Goal: Answer question/provide support: Share knowledge or assist other users

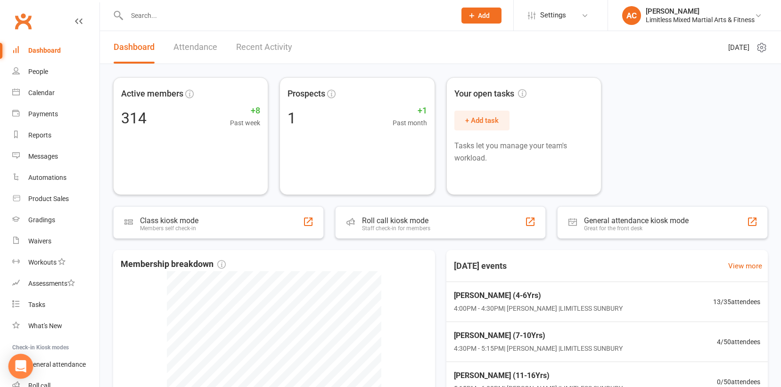
click at [23, 364] on icon "Open Intercom Messenger" at bounding box center [20, 367] width 11 height 12
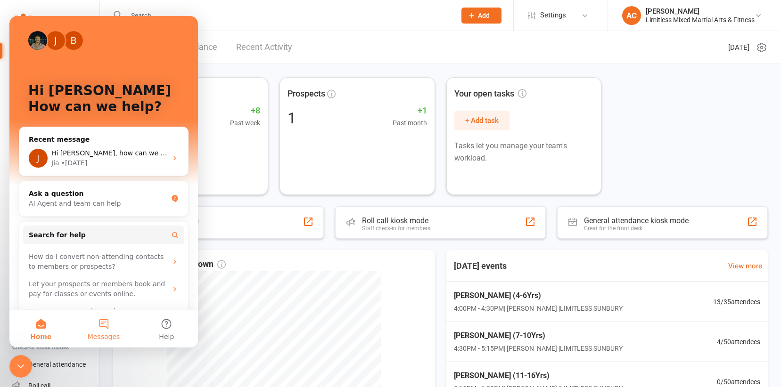
click at [98, 330] on button "Messages" at bounding box center [103, 329] width 63 height 38
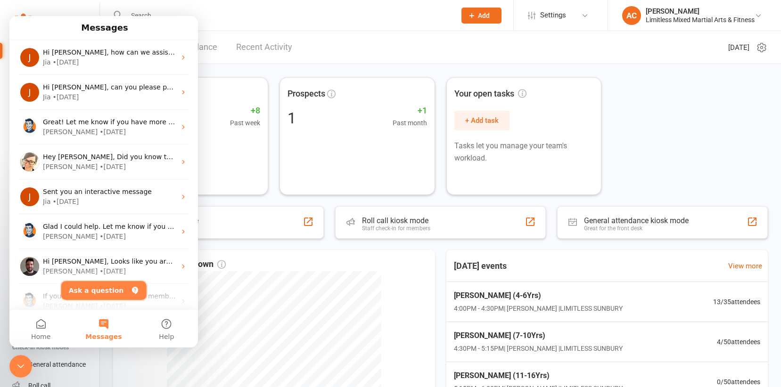
click at [95, 290] on button "Ask a question" at bounding box center [103, 290] width 85 height 19
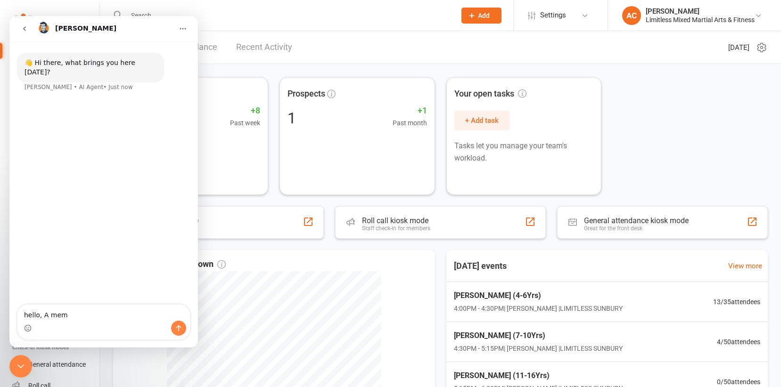
click at [95, 310] on textarea "hello, A" at bounding box center [103, 313] width 172 height 16
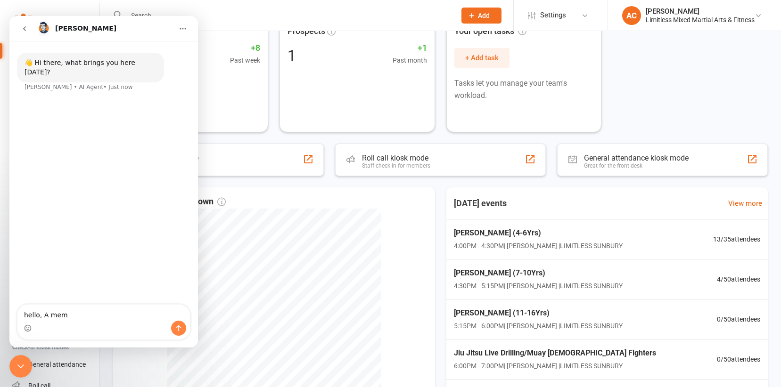
click at [123, 317] on textarea "hello, A mem" at bounding box center [103, 313] width 172 height 16
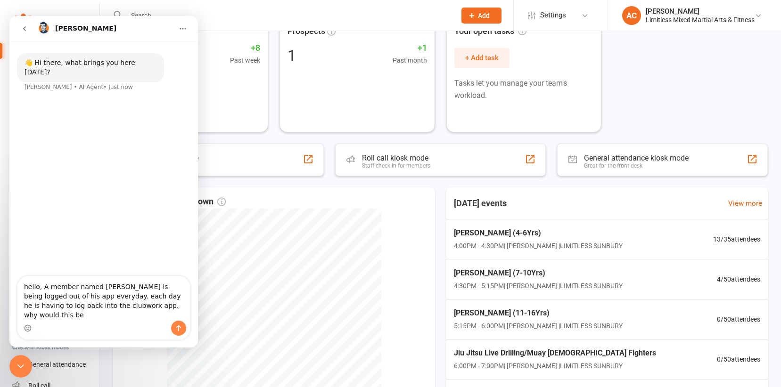
type textarea "hello, A member named [PERSON_NAME] is being logged out of his app everyday. ea…"
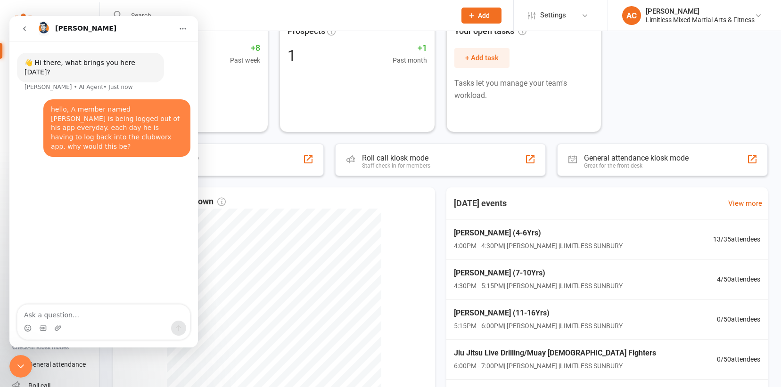
click at [106, 326] on div "Intercom messenger" at bounding box center [103, 328] width 172 height 15
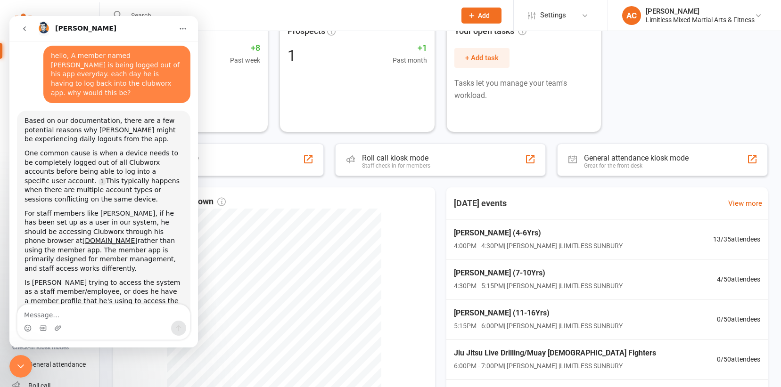
scroll to position [52, 0]
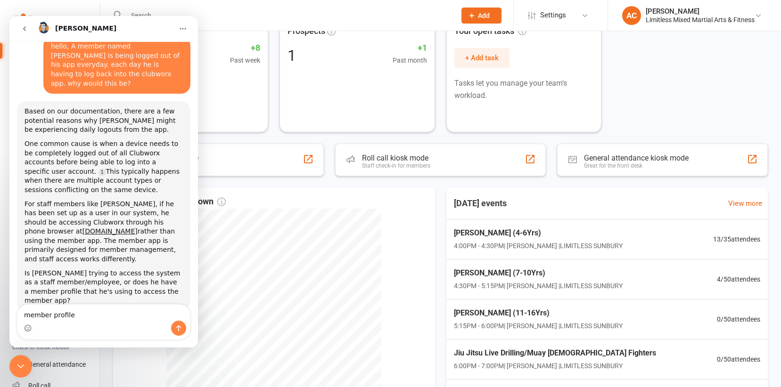
type textarea "member profile"
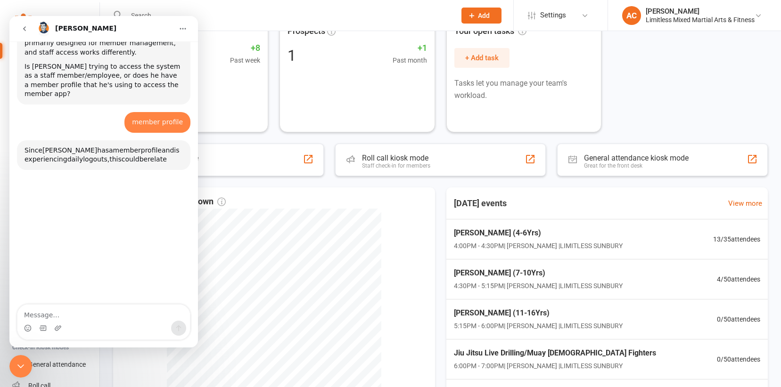
scroll to position [306, 0]
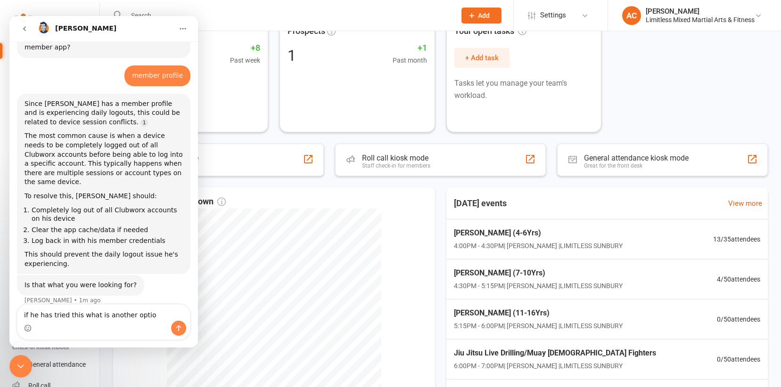
type textarea "if he has tried this what is another option"
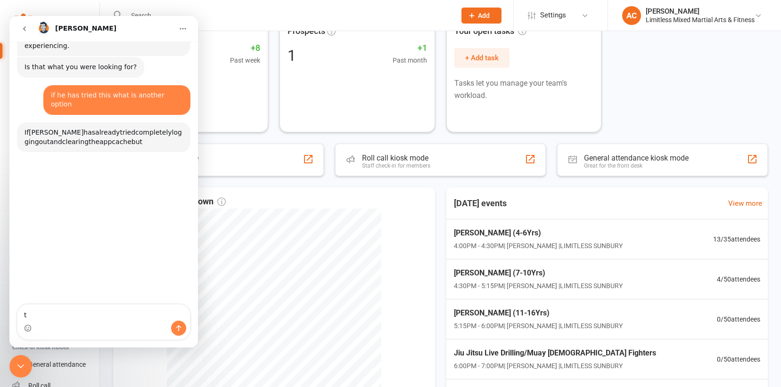
scroll to position [534, 0]
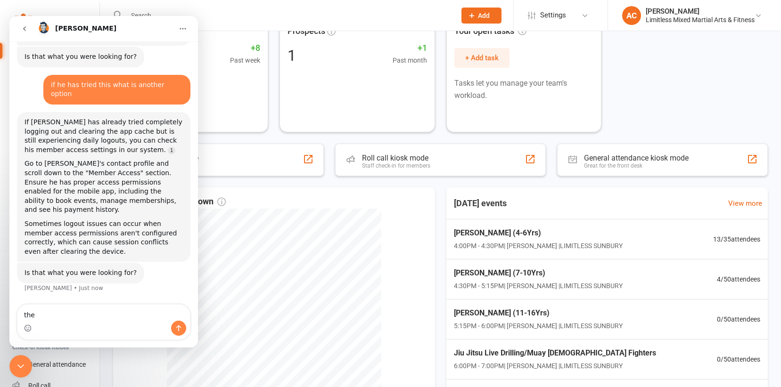
type textarea "the"
click at [288, 14] on input "text" at bounding box center [286, 15] width 325 height 13
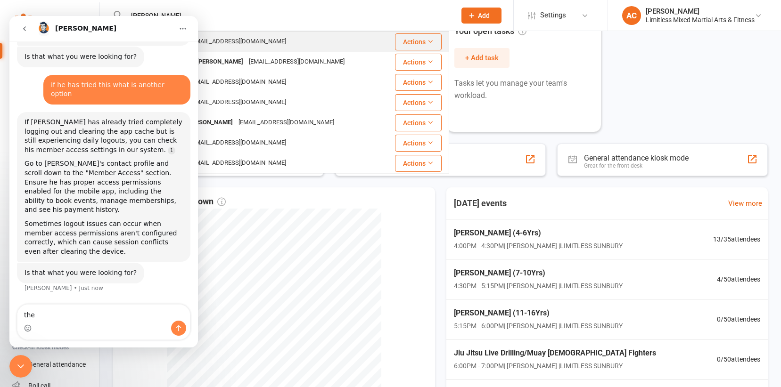
type input "[PERSON_NAME]"
click at [274, 46] on div "[PERSON_NAME] [EMAIL_ADDRESS][DOMAIN_NAME]" at bounding box center [250, 41] width 272 height 19
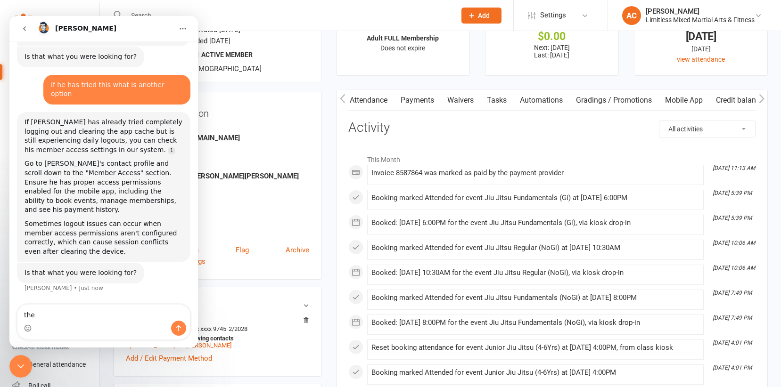
scroll to position [0, 109]
click at [676, 97] on link "Mobile App" at bounding box center [681, 101] width 51 height 22
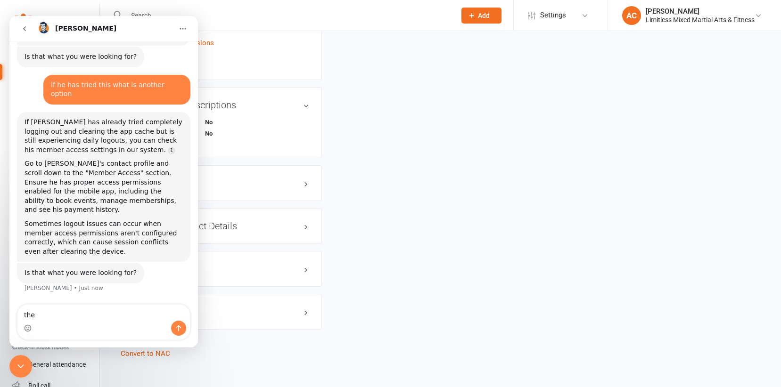
scroll to position [611, 0]
click at [25, 29] on icon "go back" at bounding box center [25, 29] width 8 height 8
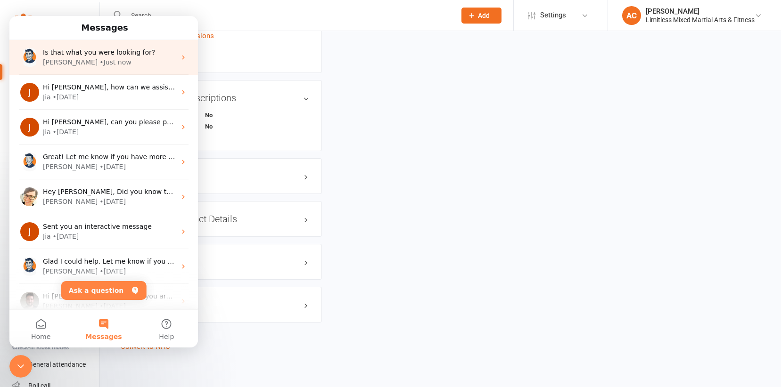
scroll to position [0, 0]
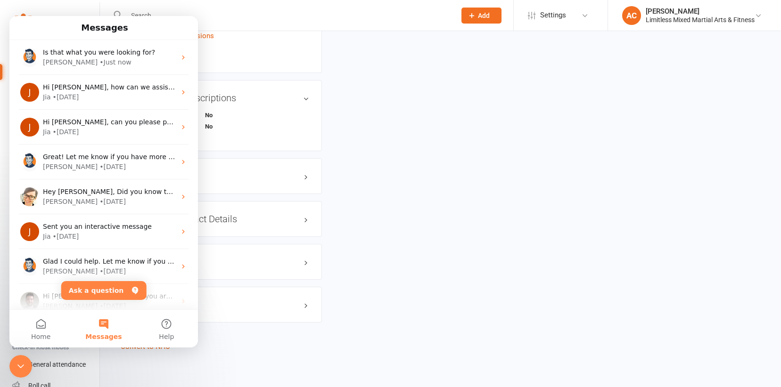
drag, startPoint x: 466, startPoint y: 196, endPoint x: 440, endPoint y: 200, distance: 26.3
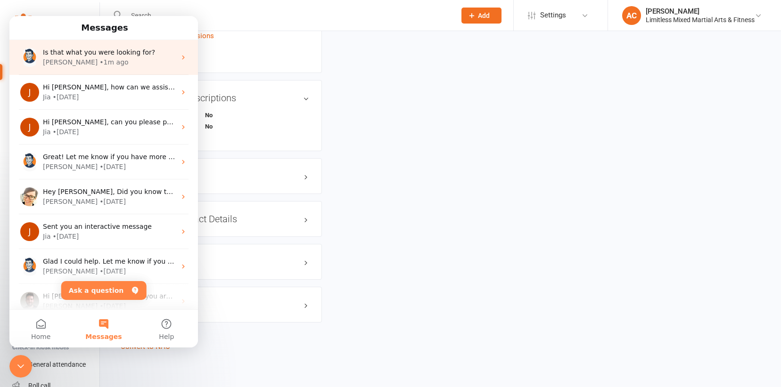
click at [99, 65] on div "• 1m ago" at bounding box center [113, 62] width 29 height 10
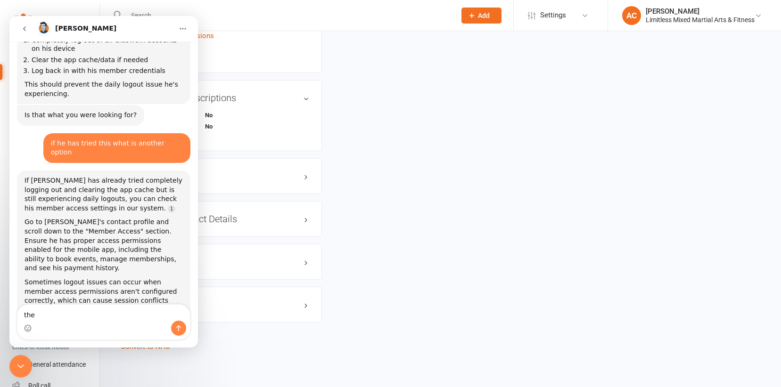
scroll to position [479, 0]
drag, startPoint x: 41, startPoint y: 718, endPoint x: 31, endPoint y: 364, distance: 354.1
click at [30, 365] on div "Close Intercom Messenger" at bounding box center [20, 366] width 23 height 23
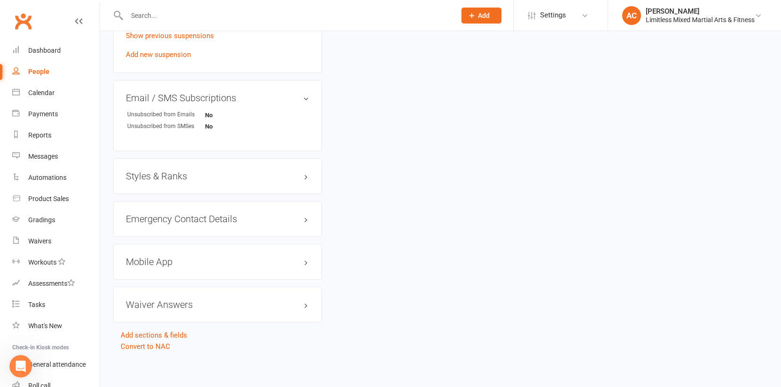
click at [156, 263] on h3 "Mobile App" at bounding box center [217, 262] width 183 height 10
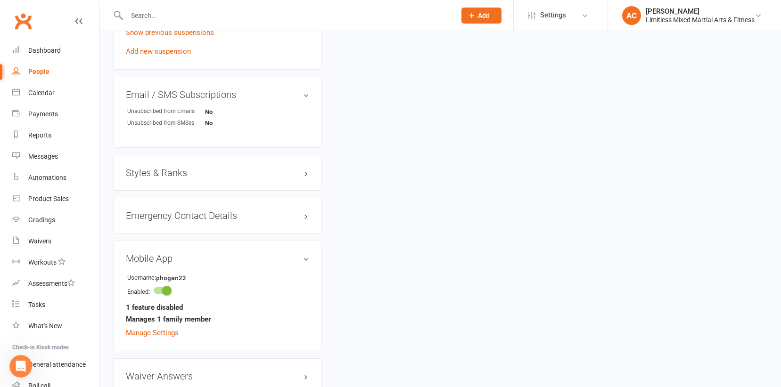
click at [175, 263] on div "Mobile App Username: phogan22 Enabled: 1 feature disabled Manages 1 family memb…" at bounding box center [217, 296] width 209 height 111
click at [163, 330] on link "Manage Settings" at bounding box center [152, 333] width 53 height 8
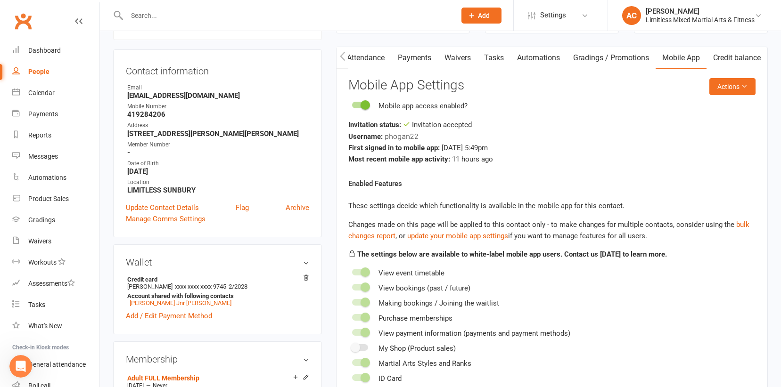
scroll to position [81, 0]
click at [19, 360] on icon "Open Intercom Messenger" at bounding box center [21, 367] width 16 height 16
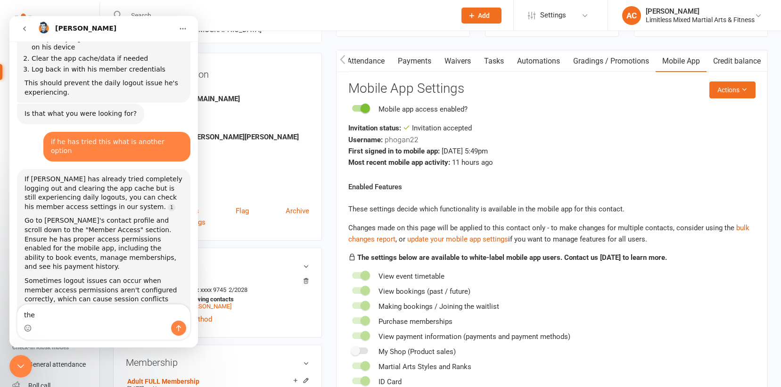
scroll to position [82, 0]
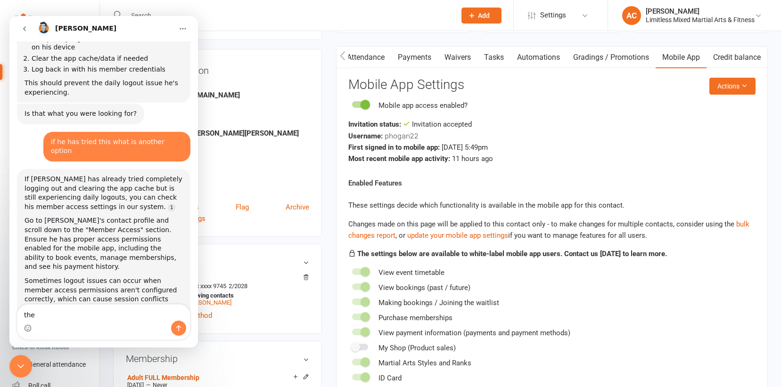
click at [16, 364] on icon "Close Intercom Messenger" at bounding box center [20, 366] width 11 height 11
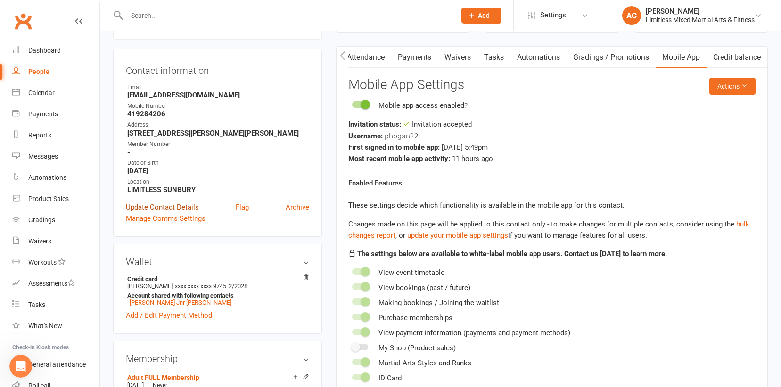
click at [164, 207] on link "Update Contact Details" at bounding box center [162, 207] width 73 height 11
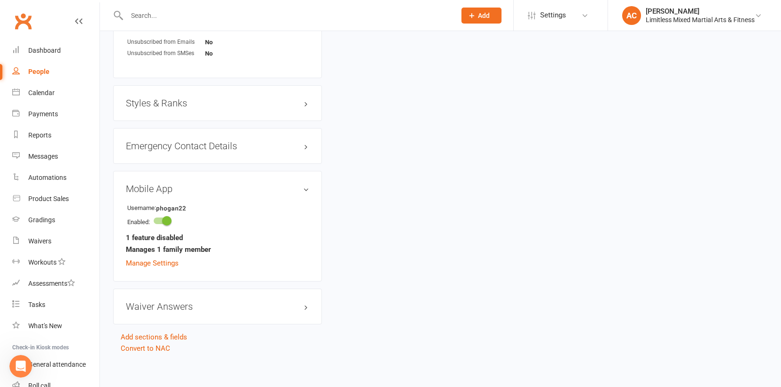
scroll to position [928, 0]
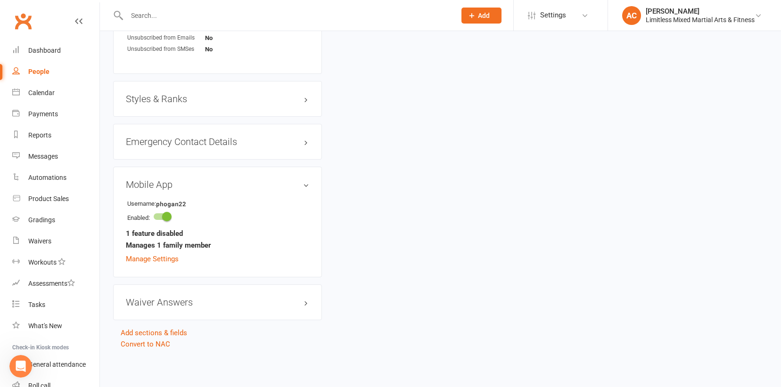
click at [215, 183] on h3 "Mobile App" at bounding box center [217, 185] width 183 height 10
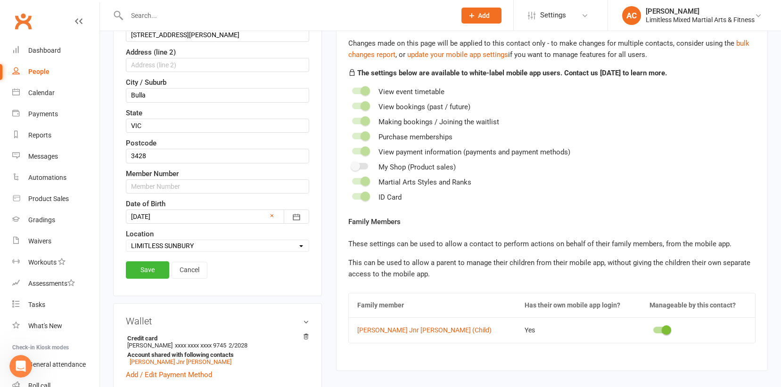
scroll to position [269, 0]
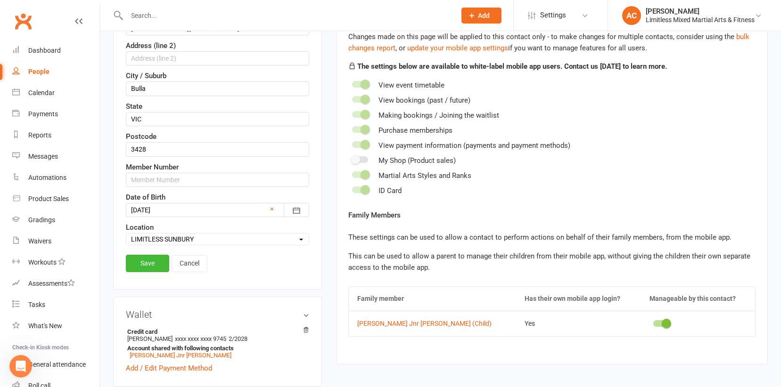
click at [157, 264] on link "Save" at bounding box center [147, 263] width 43 height 17
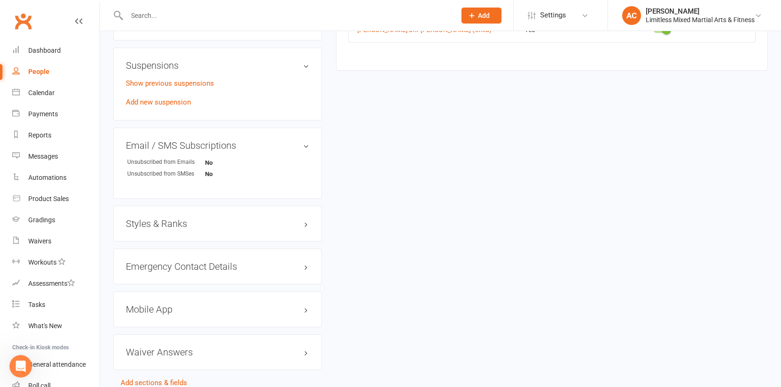
scroll to position [569, 0]
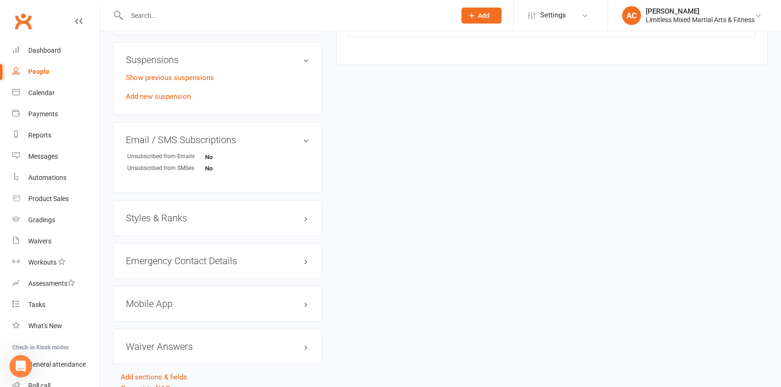
click at [277, 253] on div "Emergency Contact Details edit" at bounding box center [217, 261] width 209 height 36
click at [292, 304] on h3 "Mobile App" at bounding box center [217, 304] width 183 height 10
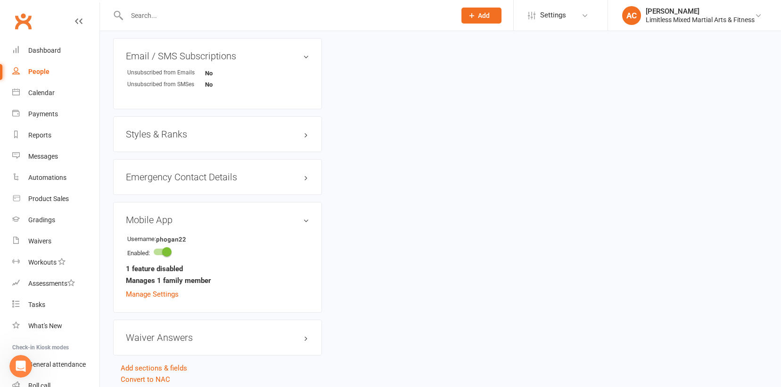
scroll to position [662, 0]
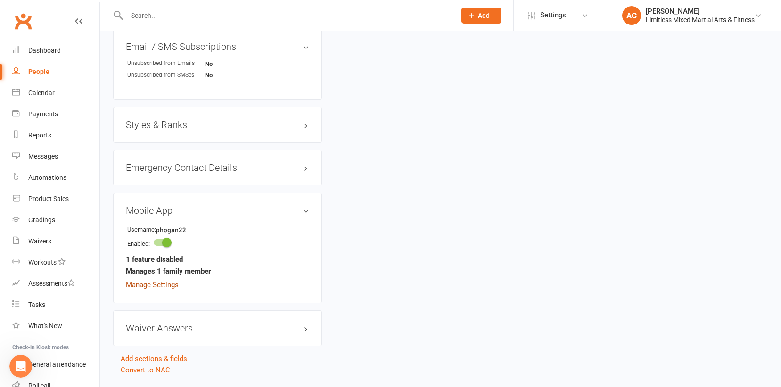
click at [172, 286] on link "Manage Settings" at bounding box center [152, 285] width 53 height 8
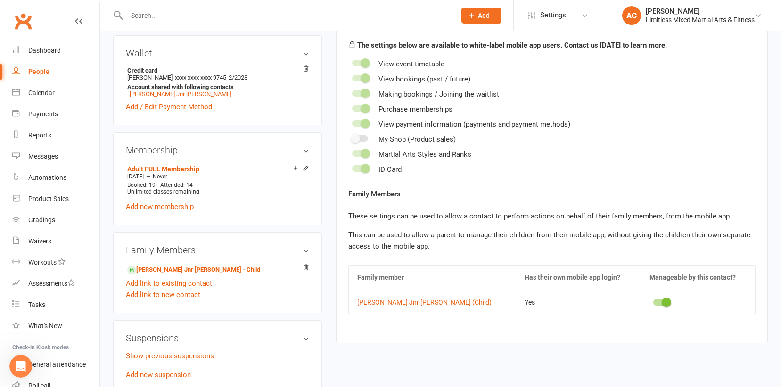
scroll to position [298, 0]
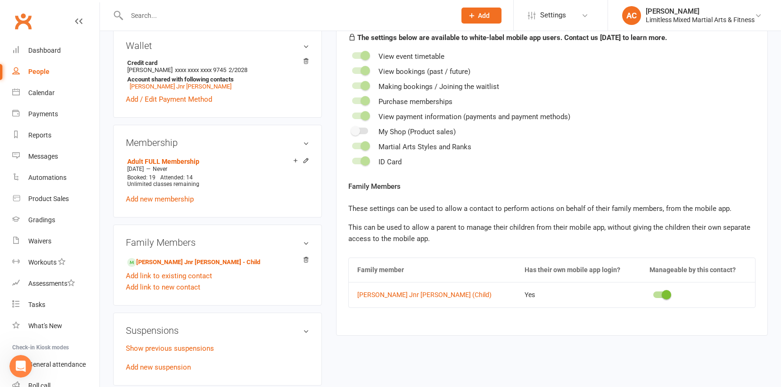
click at [25, 366] on icon "Open Intercom Messenger" at bounding box center [21, 367] width 16 height 16
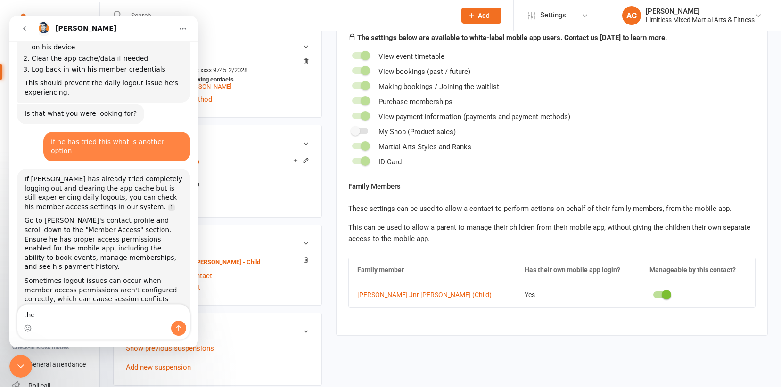
scroll to position [479, 0]
drag, startPoint x: 106, startPoint y: 315, endPoint x: 23, endPoint y: 311, distance: 83.1
click at [21, 312] on textarea "the" at bounding box center [103, 313] width 172 height 16
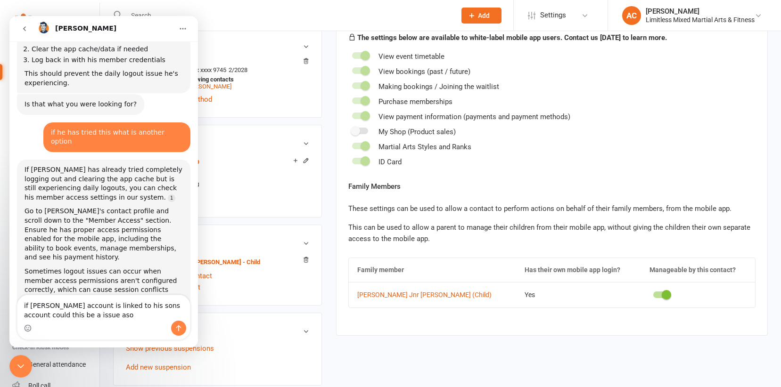
type textarea "if [PERSON_NAME] account is linked to his sons account could this be a issue aso"
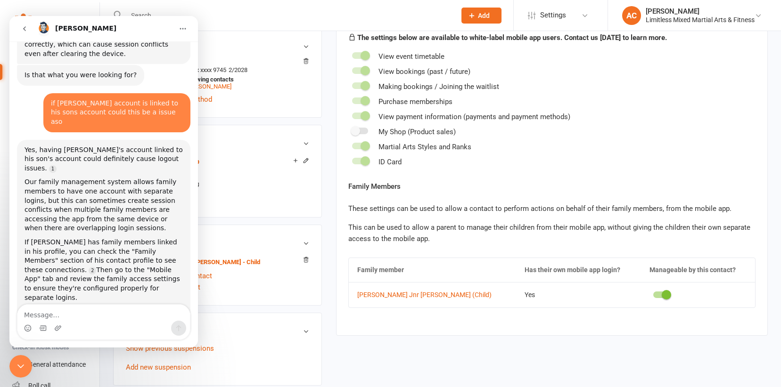
scroll to position [737, 0]
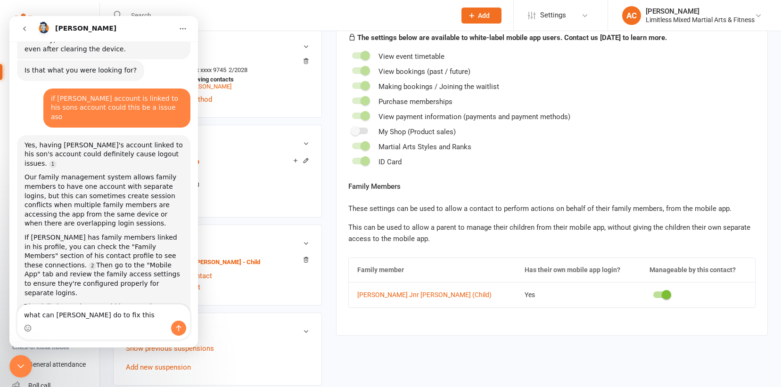
type textarea "what can [PERSON_NAME] do to fix this"
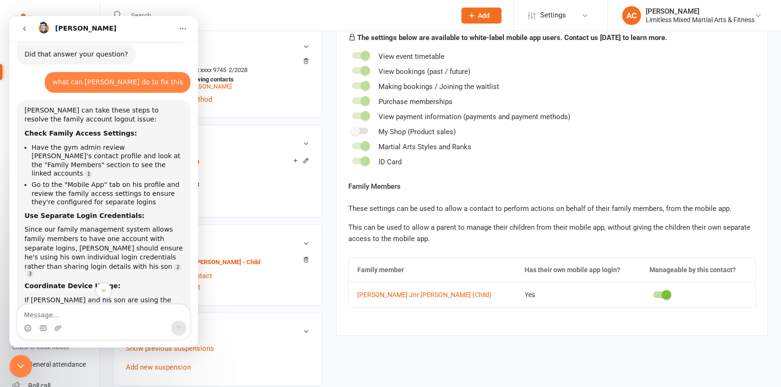
scroll to position [1059, 0]
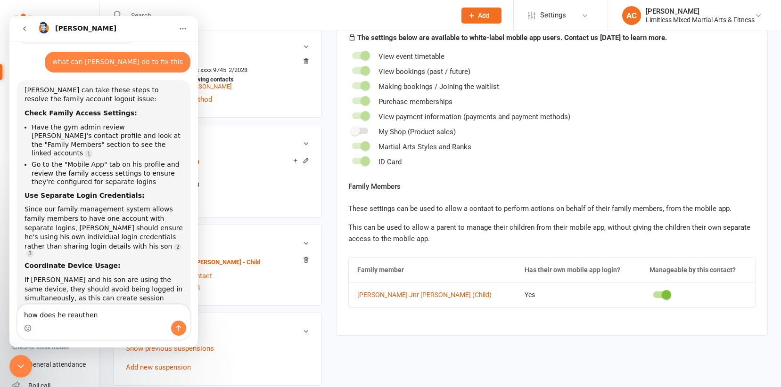
drag, startPoint x: 145, startPoint y: 244, endPoint x: 50, endPoint y: 262, distance: 96.3
click at [51, 262] on div "[PERSON_NAME] can take these steps to resolve the family account logout issue: …" at bounding box center [103, 220] width 173 height 280
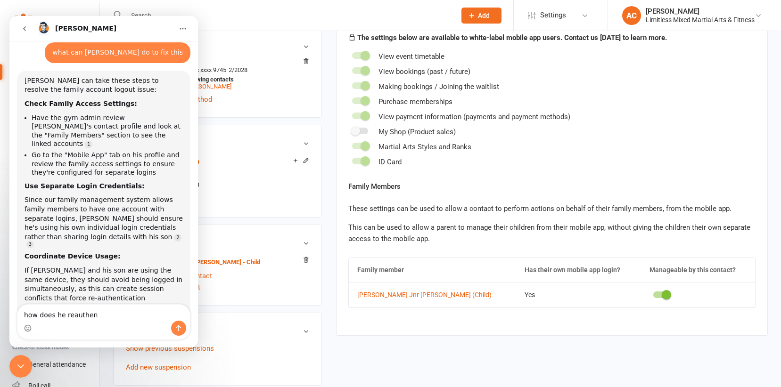
copy div "re-authentication."
click at [93, 316] on textarea "how does he reauthen" at bounding box center [103, 313] width 172 height 16
paste textarea "re-authentication."
type textarea "how does he re-authenticate his accounts?"
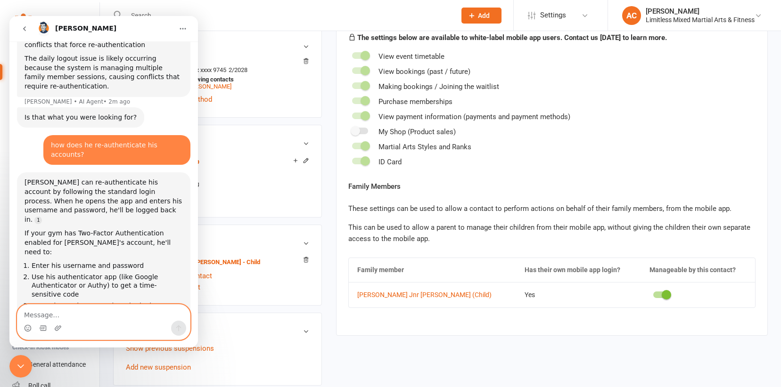
scroll to position [1325, 0]
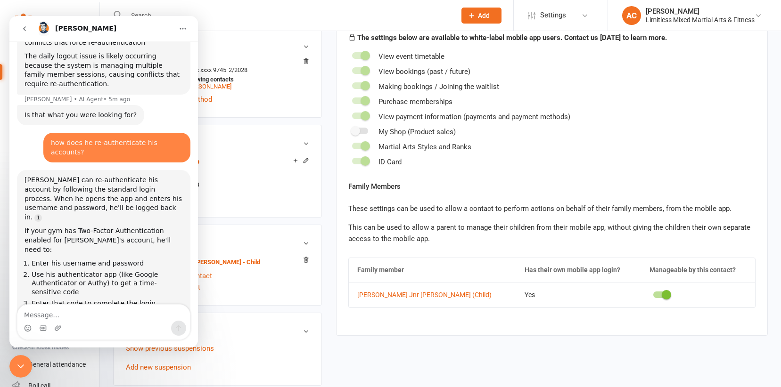
click at [20, 371] on icon "Close Intercom Messenger" at bounding box center [20, 366] width 11 height 11
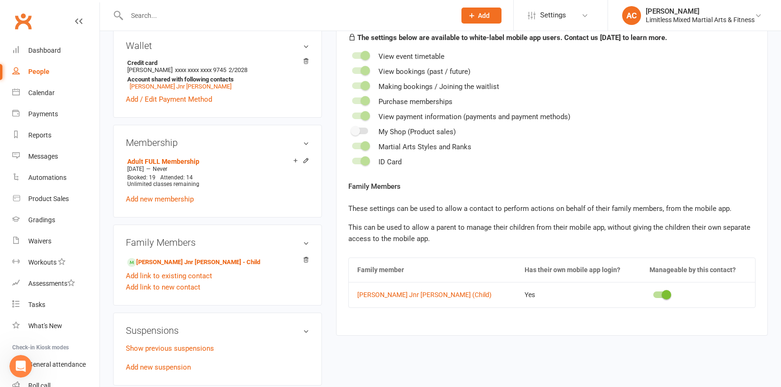
click at [177, 11] on input "text" at bounding box center [286, 15] width 325 height 13
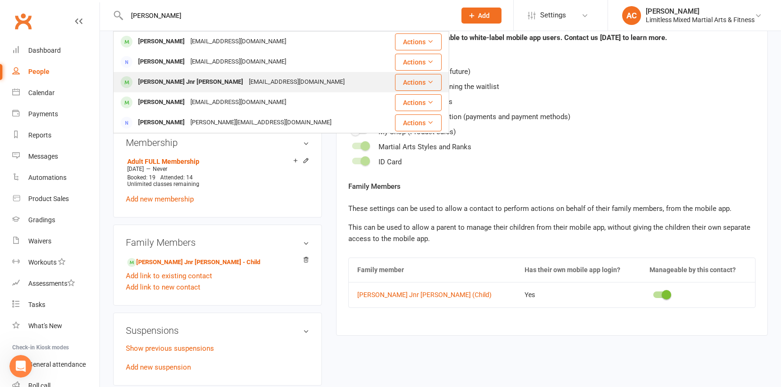
type input "[PERSON_NAME]"
click at [246, 83] on div "[EMAIL_ADDRESS][DOMAIN_NAME]" at bounding box center [296, 82] width 101 height 14
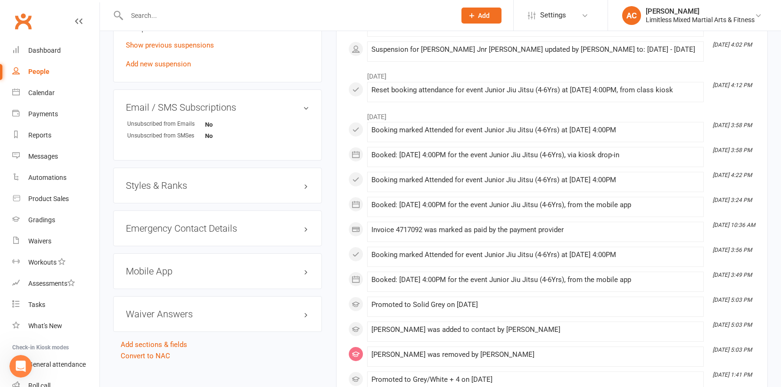
scroll to position [613, 0]
click at [271, 265] on h3 "Mobile App" at bounding box center [217, 270] width 183 height 10
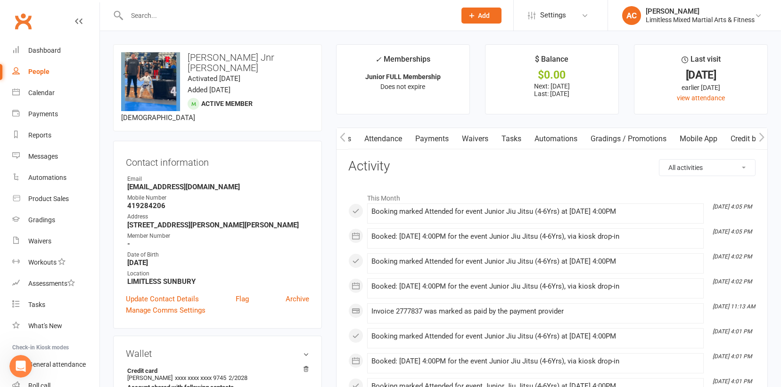
scroll to position [0, 109]
click at [673, 139] on link "Mobile App" at bounding box center [681, 139] width 51 height 22
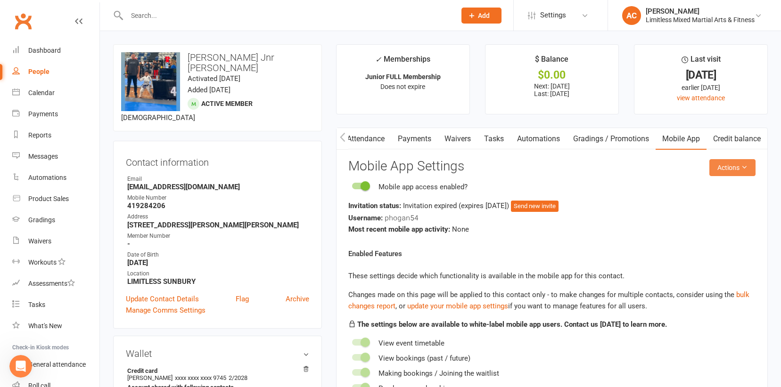
click at [721, 168] on button "Actions" at bounding box center [732, 167] width 46 height 17
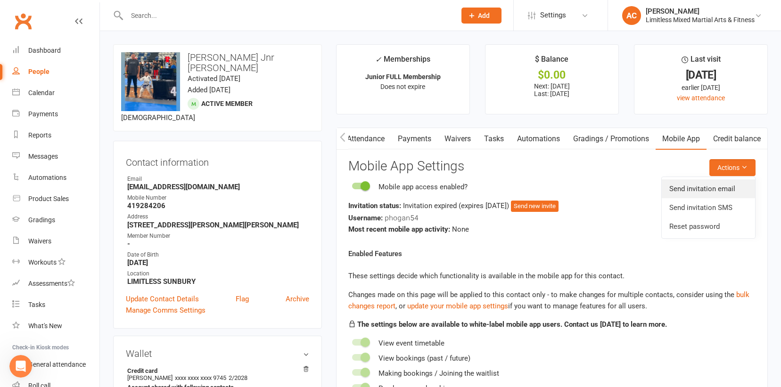
click at [718, 197] on link "Send invitation email" at bounding box center [708, 189] width 93 height 19
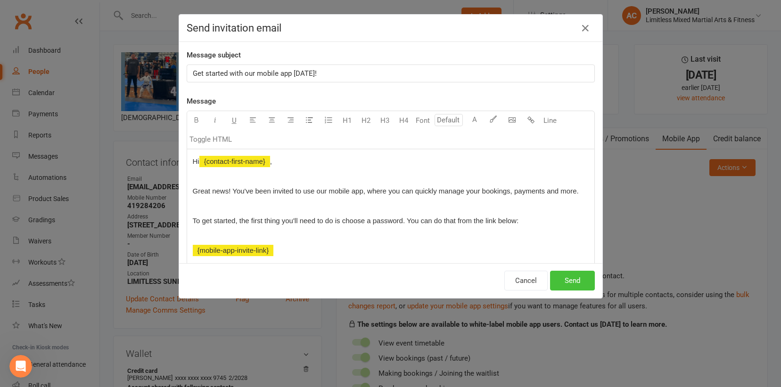
click at [576, 282] on button "Send" at bounding box center [572, 281] width 45 height 20
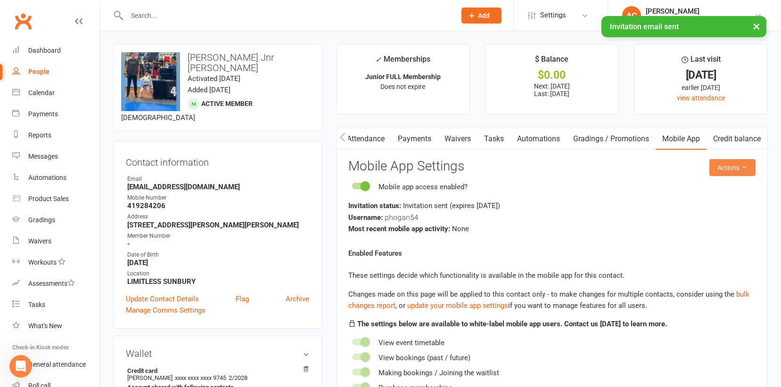
click at [721, 171] on button "Actions" at bounding box center [732, 167] width 46 height 17
click at [722, 208] on link "Send invitation SMS" at bounding box center [708, 207] width 93 height 19
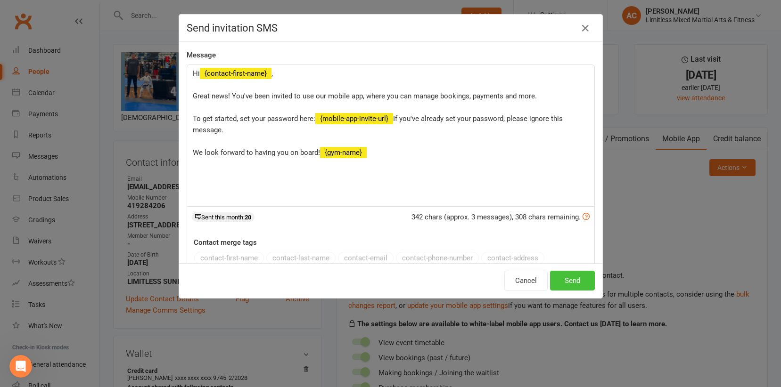
click at [563, 285] on button "Send" at bounding box center [572, 281] width 45 height 20
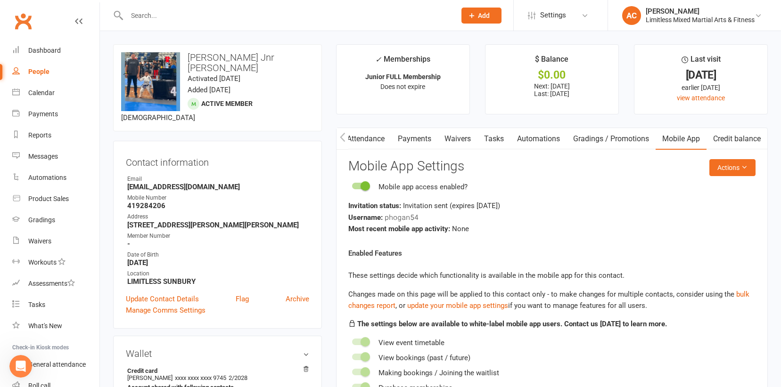
scroll to position [5, 0]
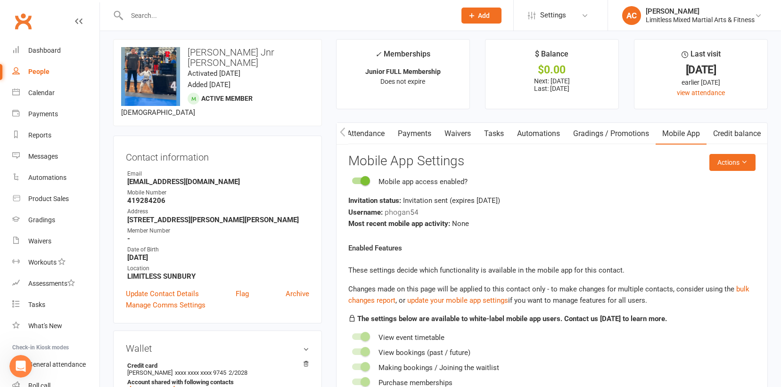
click at [215, 21] on input "text" at bounding box center [286, 15] width 325 height 13
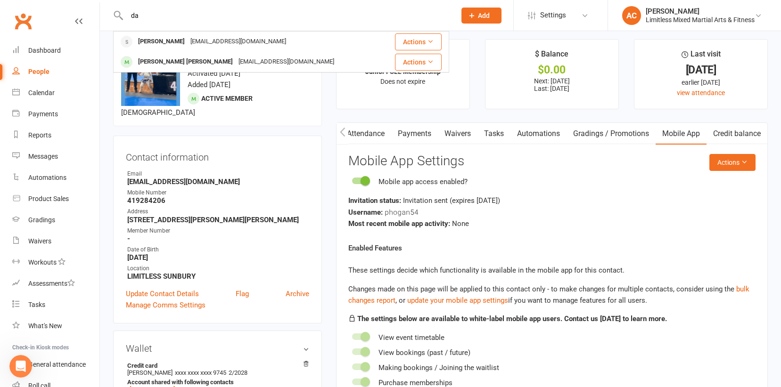
type input "d"
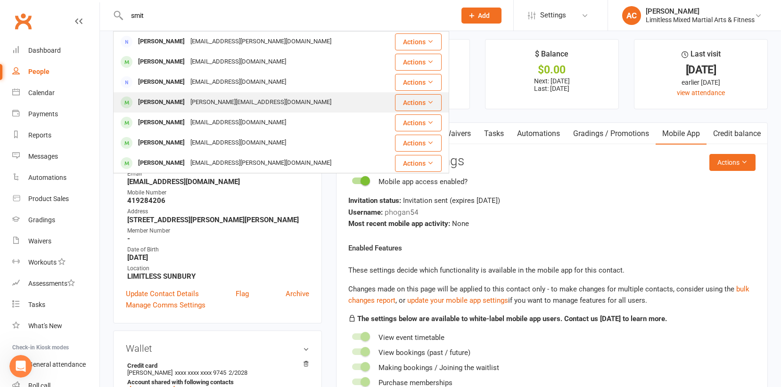
type input "smit"
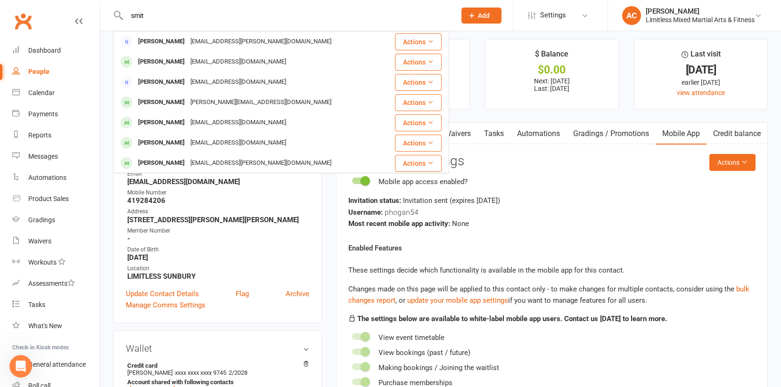
click at [242, 97] on div "[PERSON_NAME][EMAIL_ADDRESS][DOMAIN_NAME]" at bounding box center [261, 103] width 147 height 14
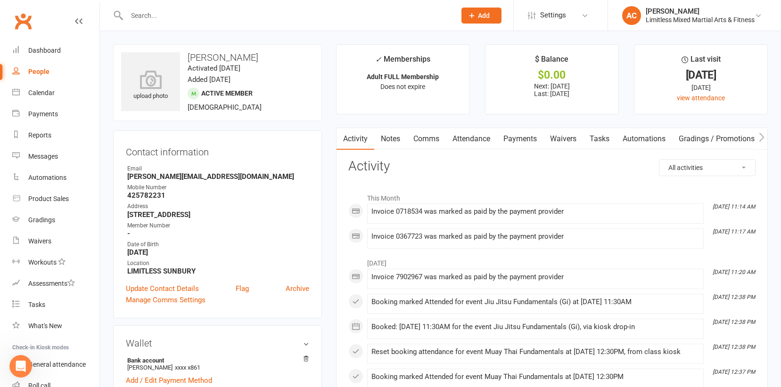
click at [395, 135] on link "Notes" at bounding box center [390, 139] width 33 height 22
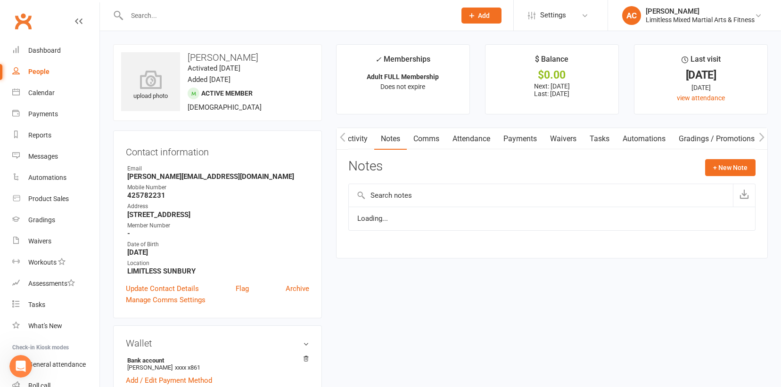
scroll to position [0, 0]
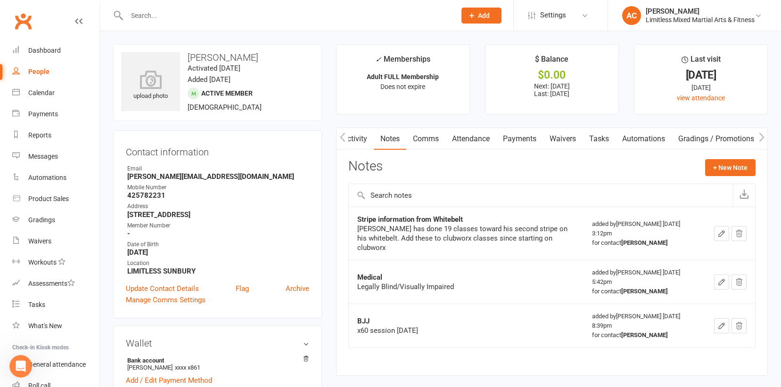
click at [185, 15] on input "text" at bounding box center [286, 15] width 325 height 13
click at [194, 22] on div at bounding box center [281, 15] width 336 height 31
click at [154, 20] on input "text" at bounding box center [286, 15] width 325 height 13
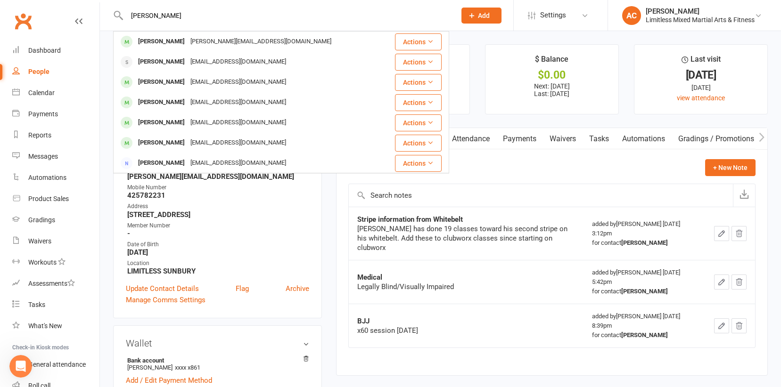
type input "[PERSON_NAME]"
click at [191, 39] on div "[PERSON_NAME][EMAIL_ADDRESS][DOMAIN_NAME]" at bounding box center [261, 42] width 147 height 14
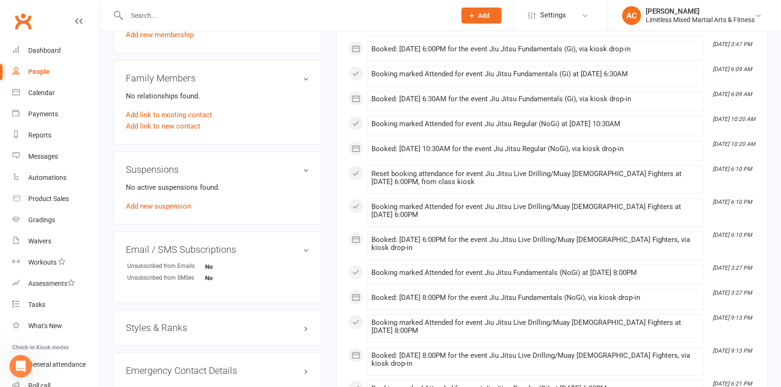
scroll to position [492, 0]
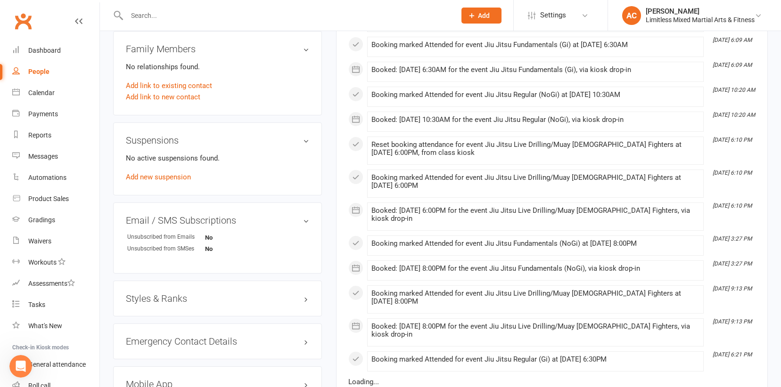
click at [241, 299] on h3 "Styles & Ranks" at bounding box center [217, 299] width 183 height 10
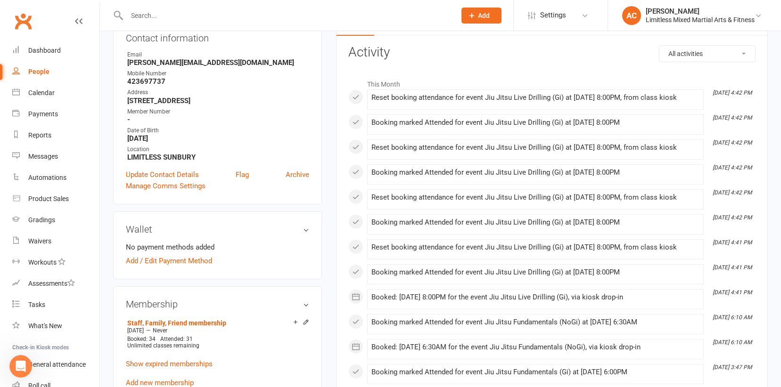
scroll to position [0, 0]
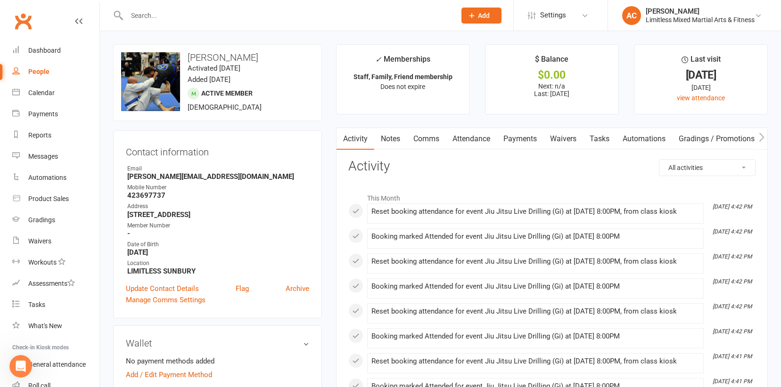
click at [392, 143] on link "Notes" at bounding box center [390, 139] width 33 height 22
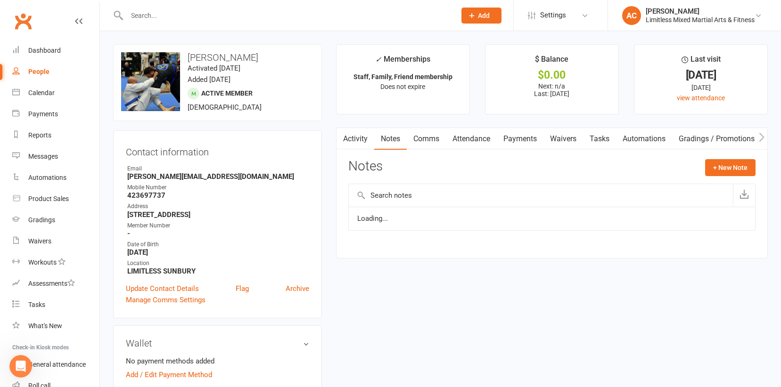
scroll to position [1325, 0]
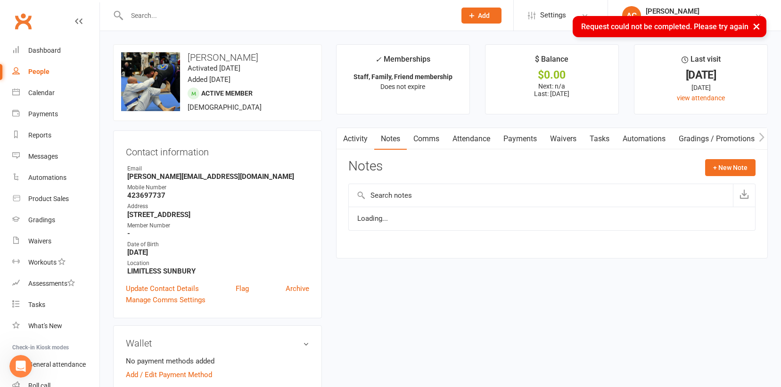
click at [428, 139] on link "Comms" at bounding box center [426, 139] width 39 height 22
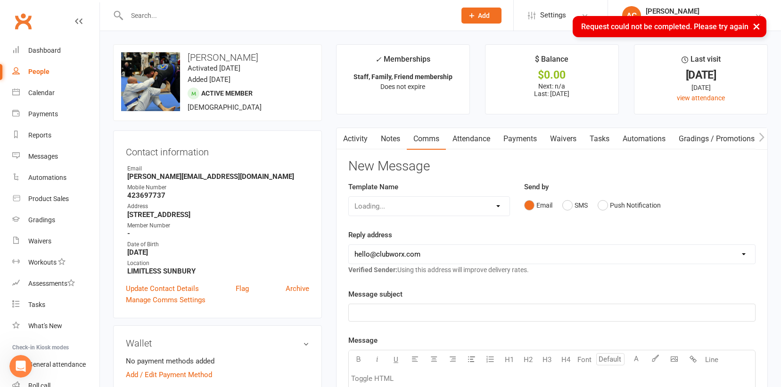
click at [399, 143] on link "Notes" at bounding box center [390, 139] width 33 height 22
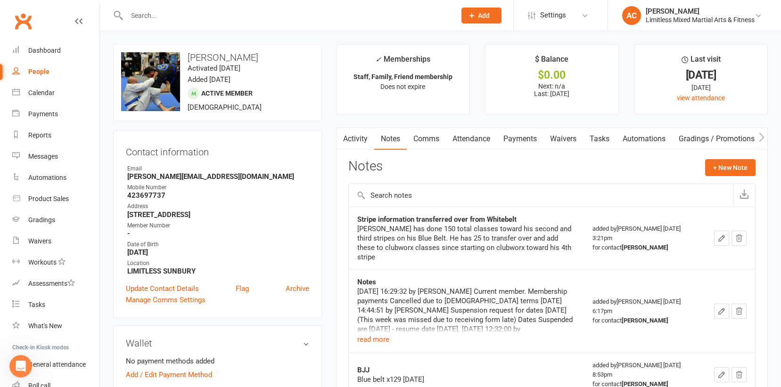
drag, startPoint x: 183, startPoint y: 18, endPoint x: 168, endPoint y: 13, distance: 15.7
click at [183, 18] on input "text" at bounding box center [286, 15] width 325 height 13
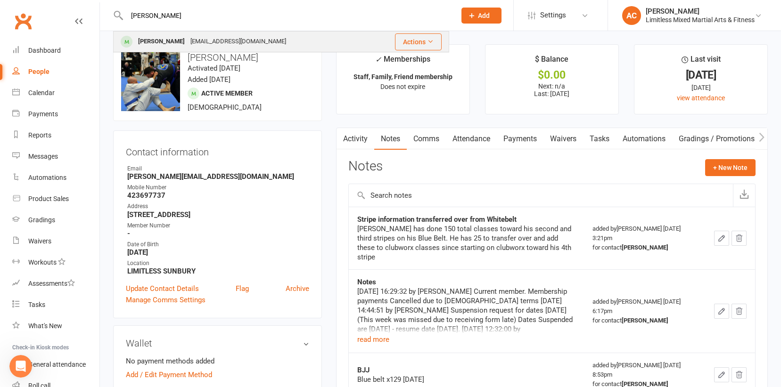
type input "[PERSON_NAME]"
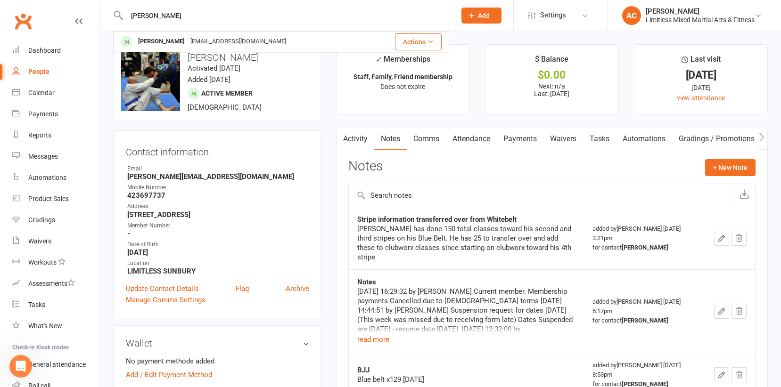
click at [164, 49] on div "[PERSON_NAME] [EMAIL_ADDRESS][DOMAIN_NAME]" at bounding box center [242, 41] width 256 height 19
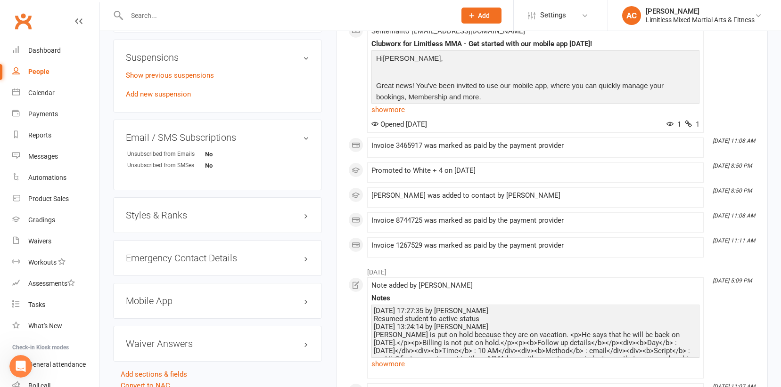
scroll to position [615, 0]
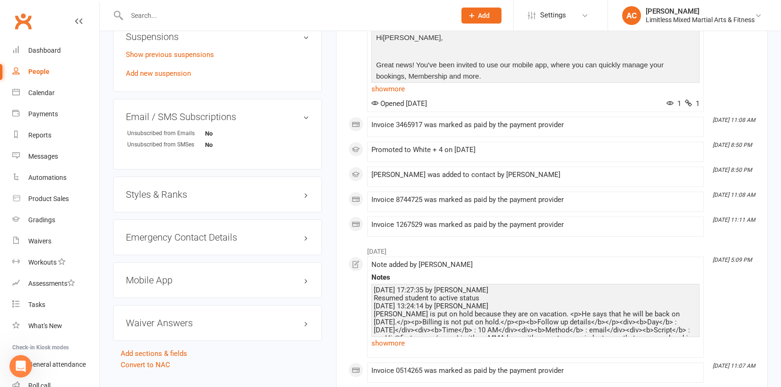
click at [268, 276] on h3 "Mobile App" at bounding box center [217, 280] width 183 height 10
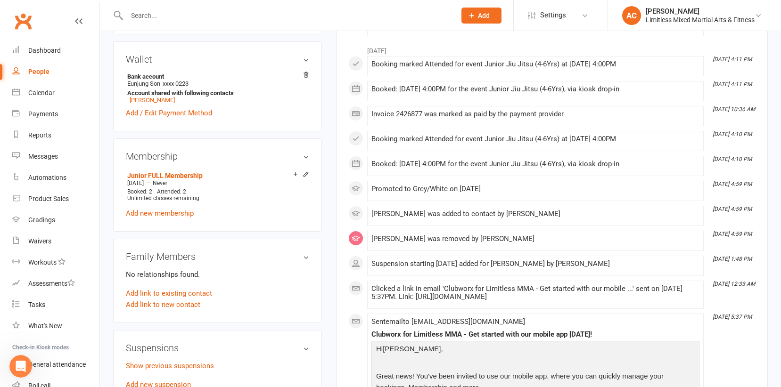
scroll to position [0, 0]
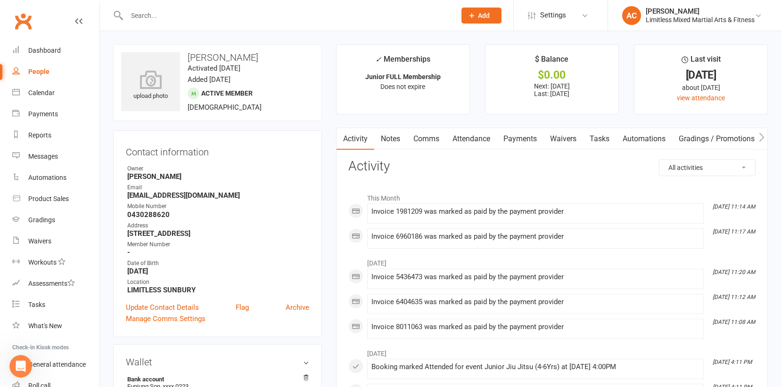
click at [391, 142] on link "Notes" at bounding box center [390, 139] width 33 height 22
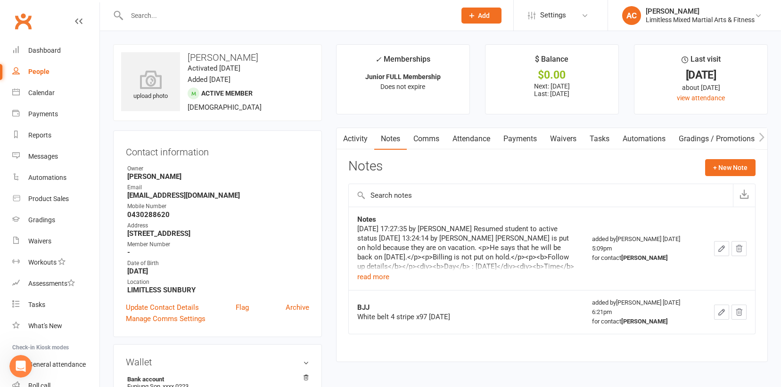
click at [698, 144] on link "Gradings / Promotions" at bounding box center [716, 139] width 89 height 22
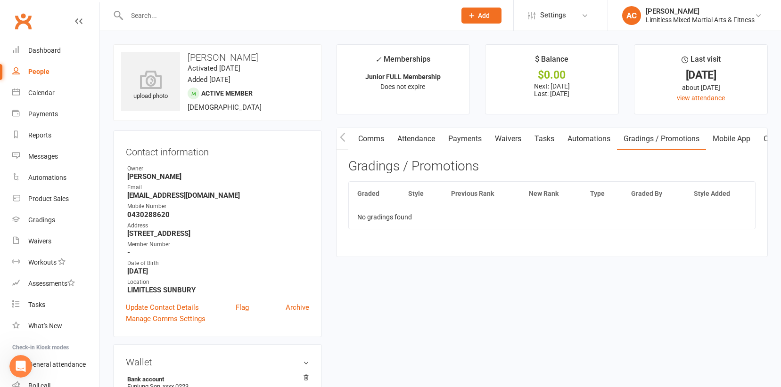
scroll to position [0, 109]
click at [681, 140] on link "Mobile App" at bounding box center [681, 139] width 51 height 22
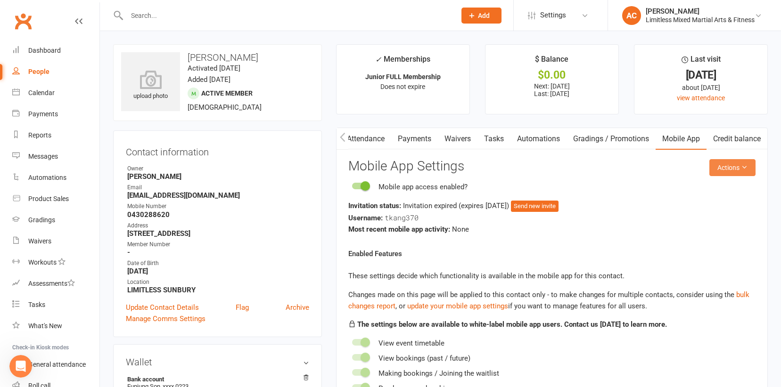
click at [732, 168] on button "Actions" at bounding box center [732, 167] width 46 height 17
click at [726, 193] on link "Send invitation email" at bounding box center [708, 189] width 93 height 19
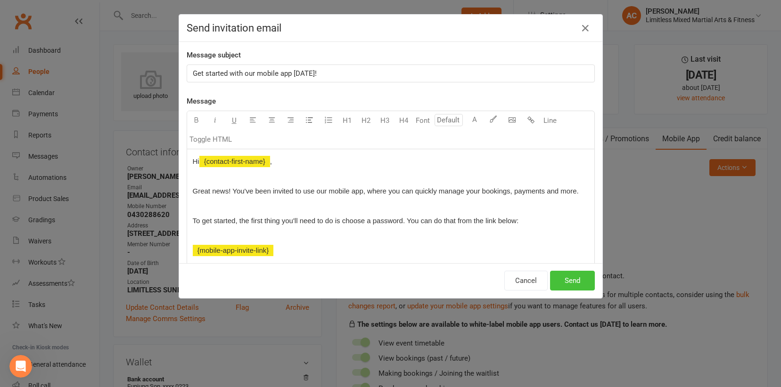
click at [567, 281] on button "Send" at bounding box center [572, 281] width 45 height 20
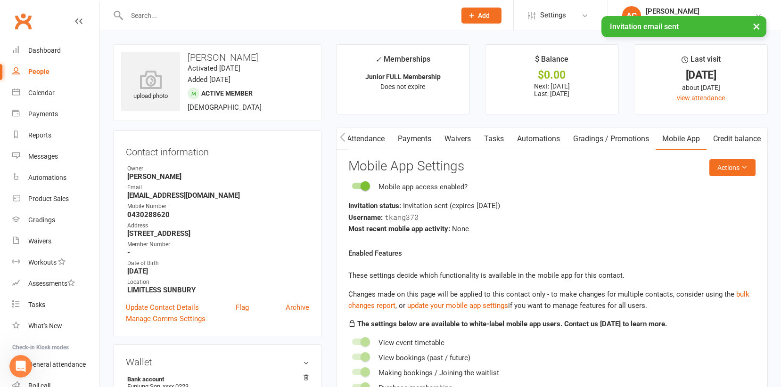
drag, startPoint x: 233, startPoint y: 16, endPoint x: 224, endPoint y: 17, distance: 9.5
click at [231, 16] on div "× Invitation email sent" at bounding box center [384, 16] width 769 height 0
click at [205, 16] on div "× Invitation email sent" at bounding box center [384, 16] width 769 height 0
click at [162, 15] on input "text" at bounding box center [286, 15] width 325 height 13
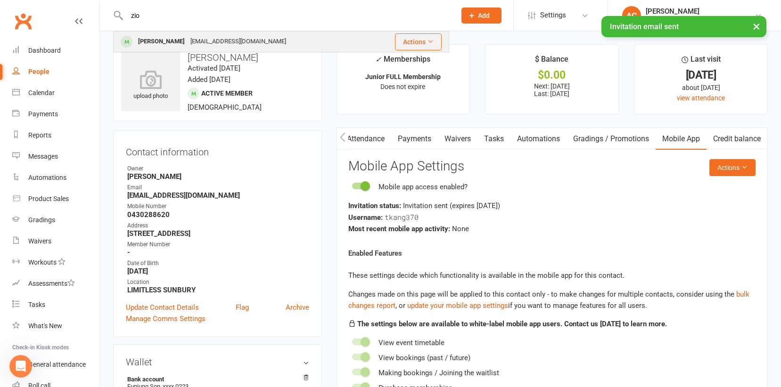
type input "zio"
click at [188, 42] on div "[EMAIL_ADDRESS][DOMAIN_NAME]" at bounding box center [238, 42] width 101 height 14
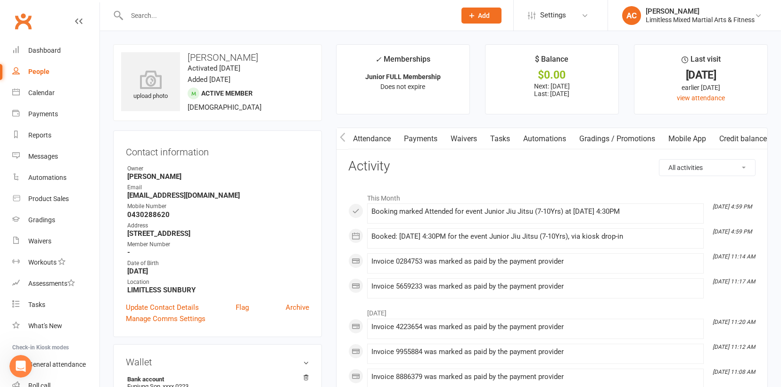
scroll to position [0, 109]
click at [669, 136] on link "Mobile App" at bounding box center [681, 139] width 51 height 22
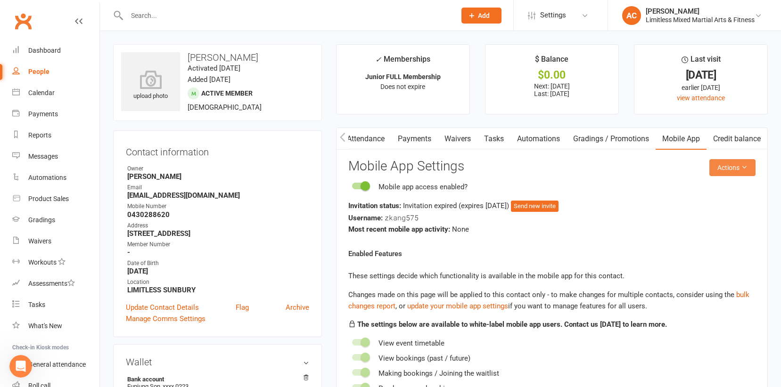
click at [730, 164] on button "Actions" at bounding box center [732, 167] width 46 height 17
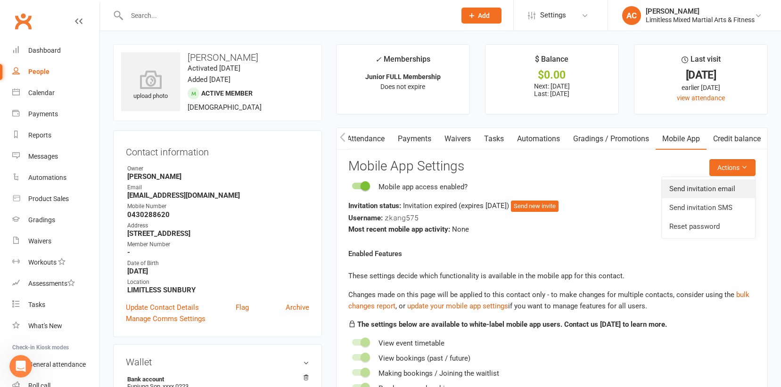
click at [721, 195] on link "Send invitation email" at bounding box center [708, 189] width 93 height 19
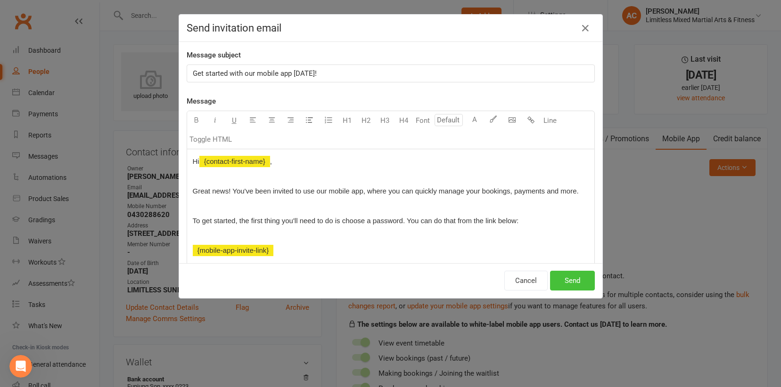
click at [571, 290] on button "Send" at bounding box center [572, 281] width 45 height 20
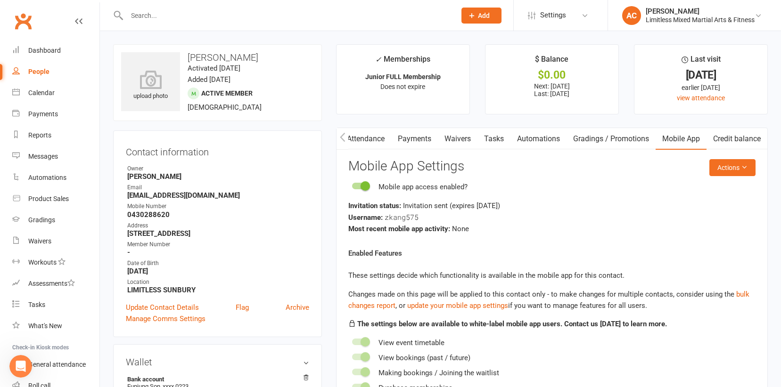
click at [31, 75] on div "People" at bounding box center [38, 72] width 21 height 8
select select "100"
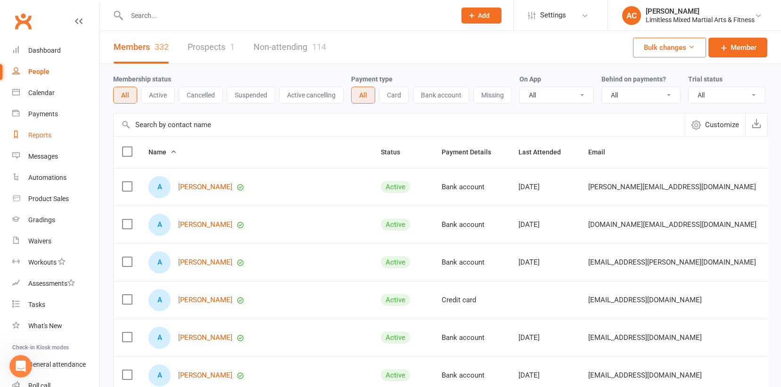
click at [44, 133] on div "Reports" at bounding box center [39, 135] width 23 height 8
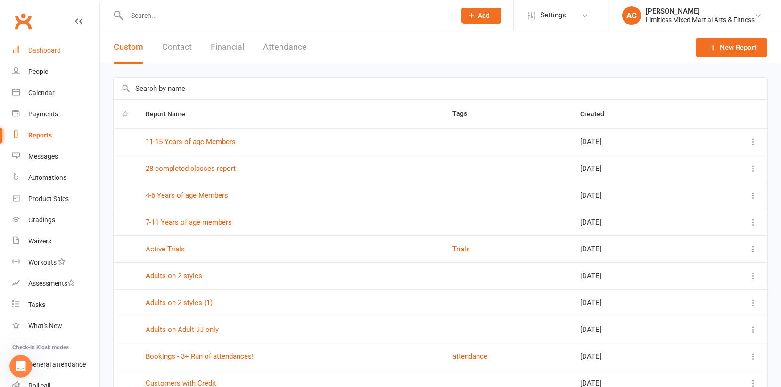
click at [43, 47] on div "Dashboard" at bounding box center [44, 51] width 33 height 8
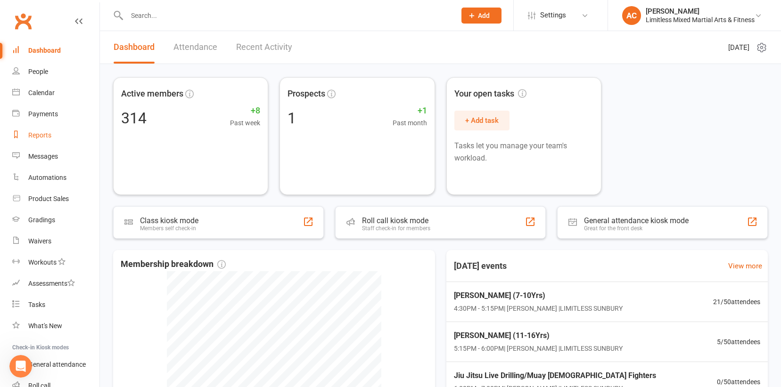
click at [37, 133] on div "Reports" at bounding box center [39, 135] width 23 height 8
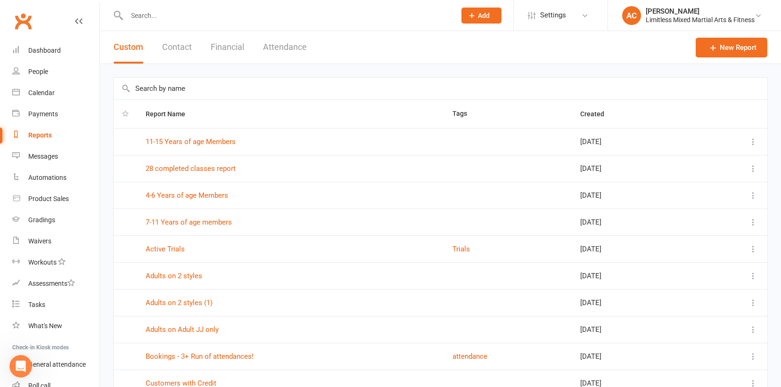
click at [285, 48] on button "Attendance" at bounding box center [285, 47] width 44 height 33
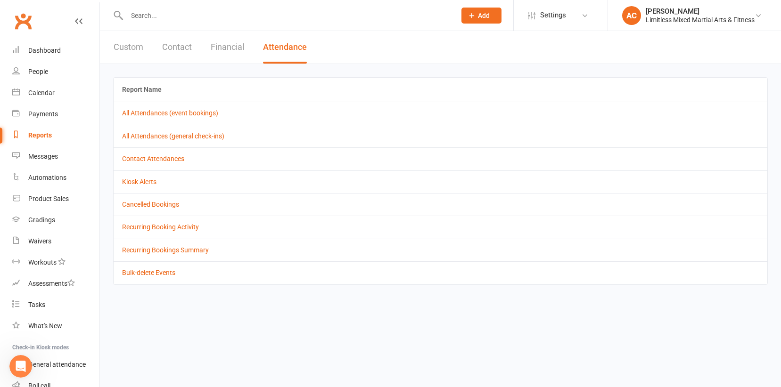
click at [124, 47] on button "Custom" at bounding box center [129, 47] width 30 height 33
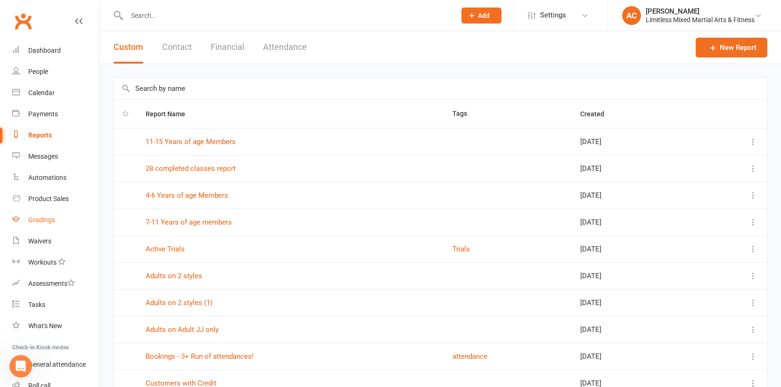
click at [58, 223] on link "Gradings" at bounding box center [55, 220] width 87 height 21
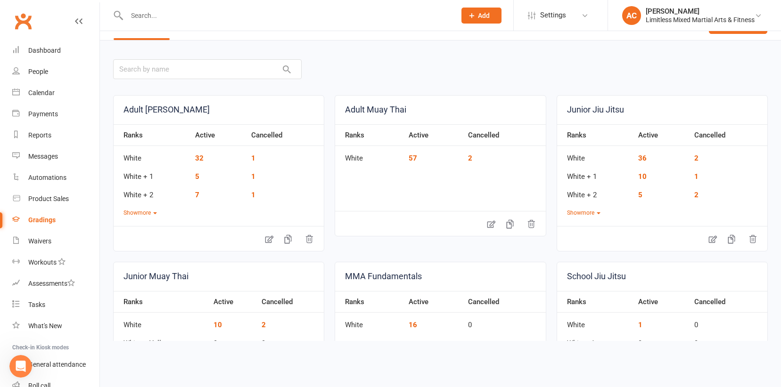
scroll to position [25, 0]
click at [148, 212] on button "Show more" at bounding box center [139, 212] width 33 height 9
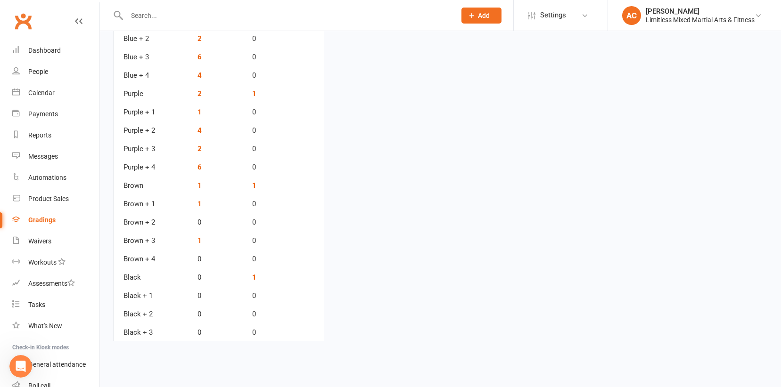
scroll to position [273, 0]
click at [159, 16] on input "text" at bounding box center [286, 15] width 325 height 13
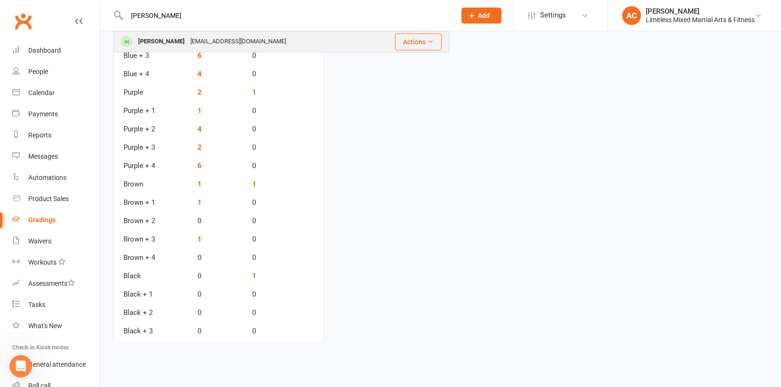
type input "[PERSON_NAME]"
click at [177, 50] on div "[PERSON_NAME] [EMAIL_ADDRESS][DOMAIN_NAME]" at bounding box center [242, 41] width 256 height 19
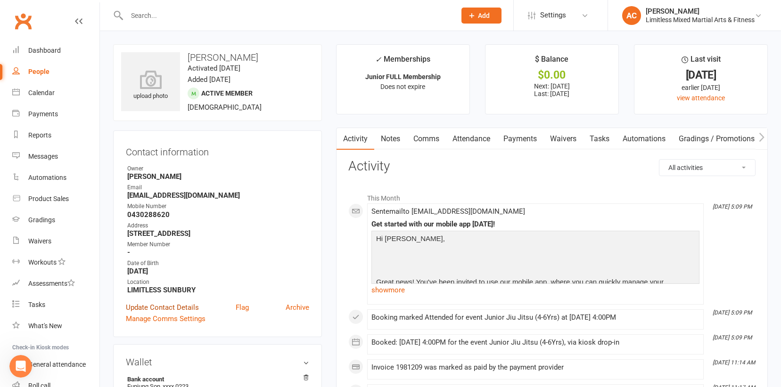
click at [178, 308] on link "Update Contact Details" at bounding box center [162, 307] width 73 height 11
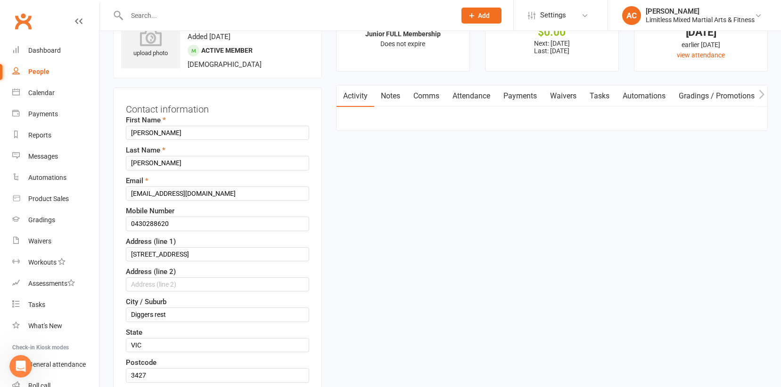
scroll to position [36, 0]
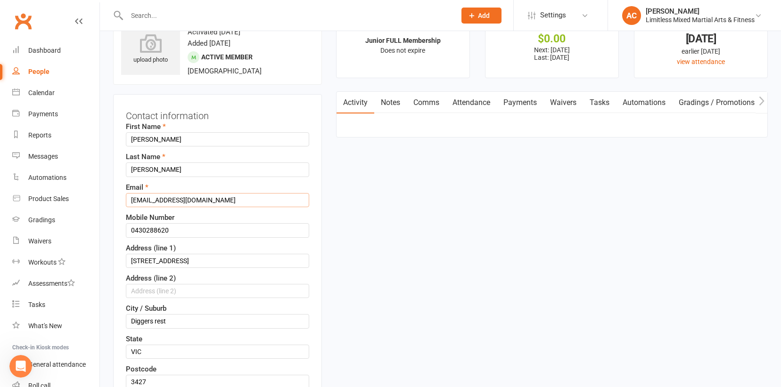
drag, startPoint x: 142, startPoint y: 201, endPoint x: 151, endPoint y: 204, distance: 9.3
click at [142, 202] on input "[EMAIL_ADDRESS][DOMAIN_NAME]" at bounding box center [217, 200] width 183 height 14
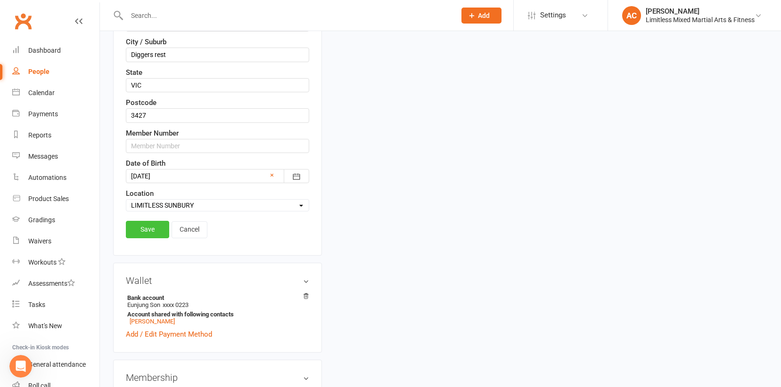
scroll to position [304, 0]
type input "[EMAIL_ADDRESS][DOMAIN_NAME]"
click at [149, 236] on link "Save" at bounding box center [147, 228] width 43 height 17
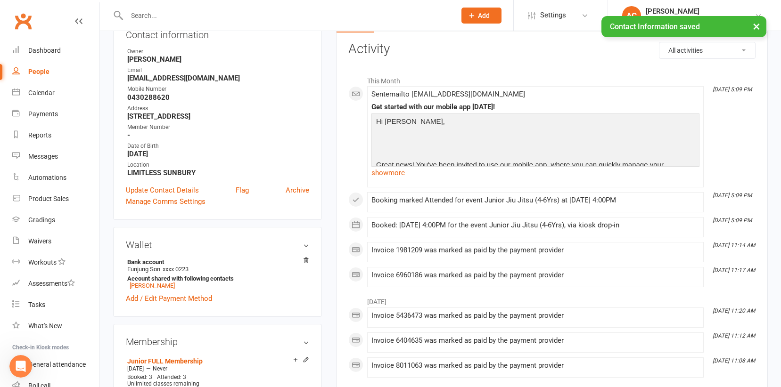
scroll to position [0, 0]
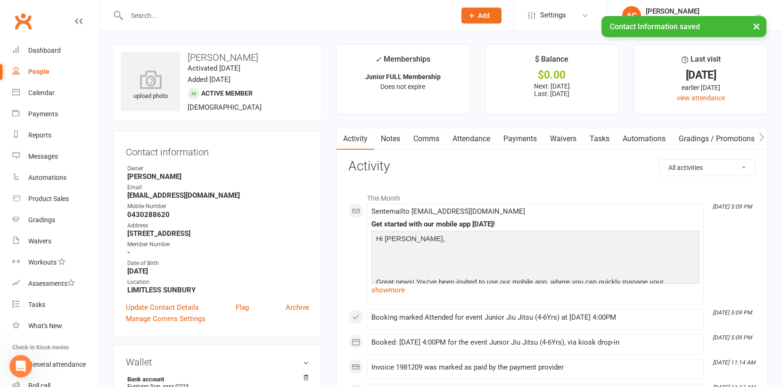
click at [687, 137] on link "Gradings / Promotions" at bounding box center [716, 139] width 89 height 22
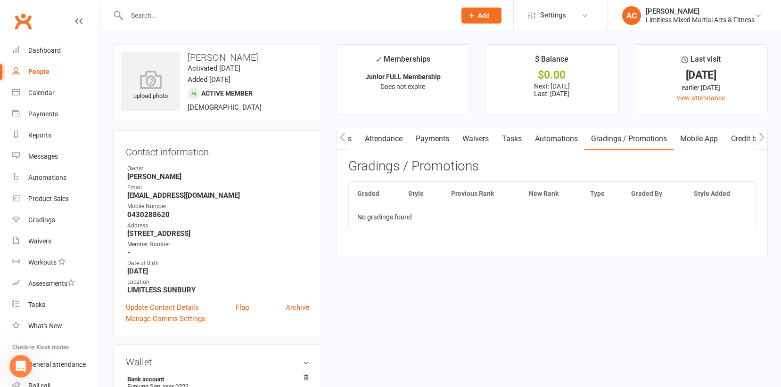
click at [705, 143] on link "Mobile App" at bounding box center [698, 139] width 51 height 22
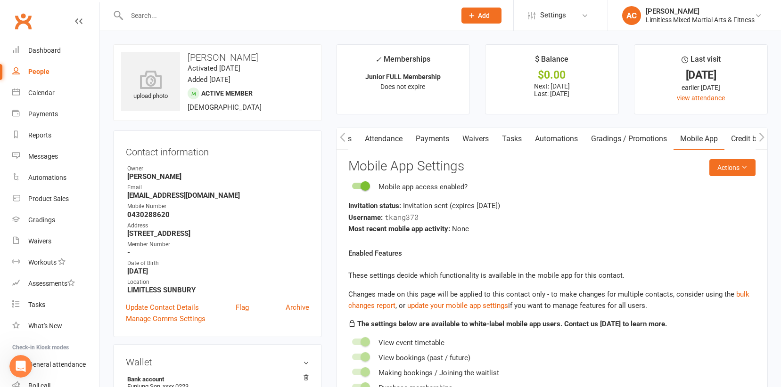
scroll to position [0, 88]
click at [732, 170] on button "Actions" at bounding box center [732, 167] width 46 height 17
click at [732, 189] on link "Send invitation email" at bounding box center [708, 189] width 93 height 19
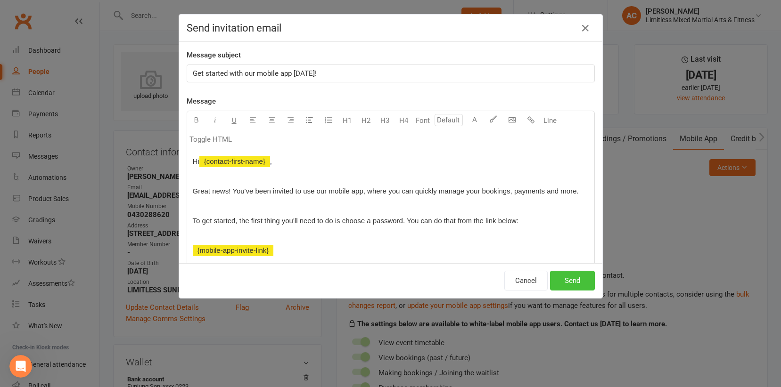
click at [576, 275] on button "Send" at bounding box center [572, 281] width 45 height 20
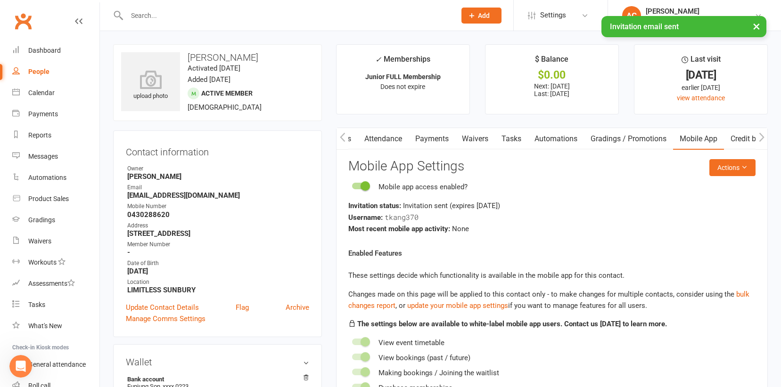
click at [143, 16] on div "× Invitation email sent" at bounding box center [384, 16] width 769 height 0
click at [144, 16] on div "× Invitation email sent" at bounding box center [384, 16] width 769 height 0
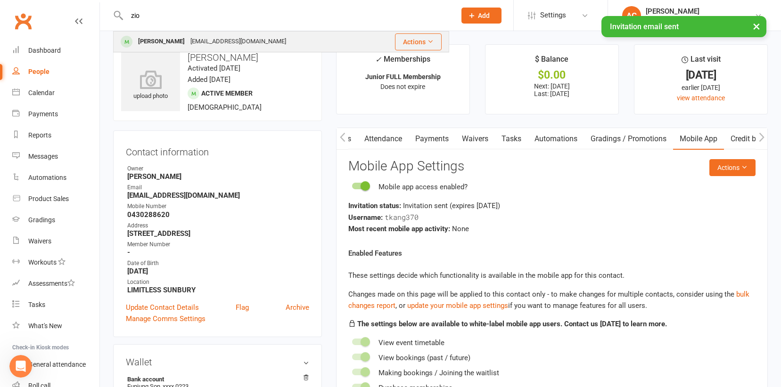
type input "zio"
click at [163, 44] on div "[PERSON_NAME]" at bounding box center [161, 42] width 52 height 14
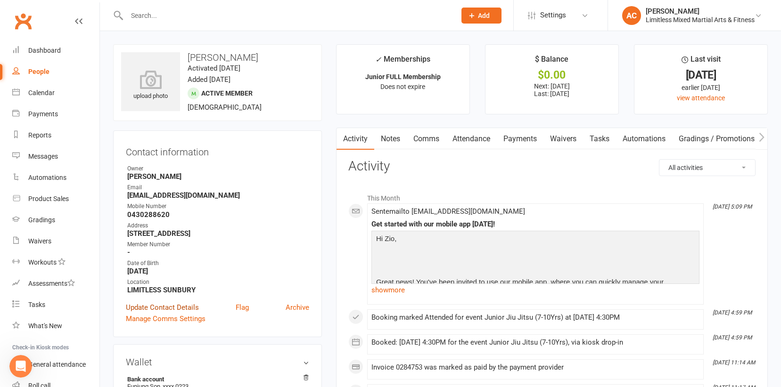
click at [169, 305] on link "Update Contact Details" at bounding box center [162, 307] width 73 height 11
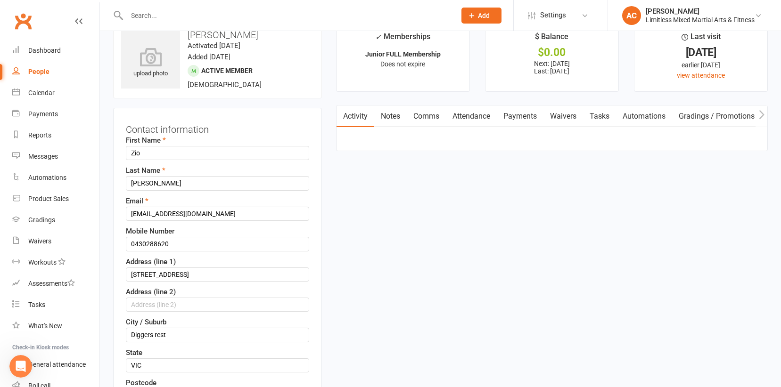
scroll to position [44, 0]
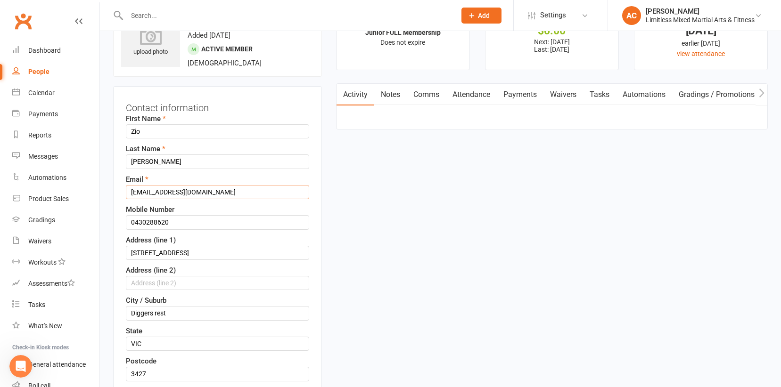
click at [144, 190] on input "[EMAIL_ADDRESS][DOMAIN_NAME]" at bounding box center [217, 192] width 183 height 14
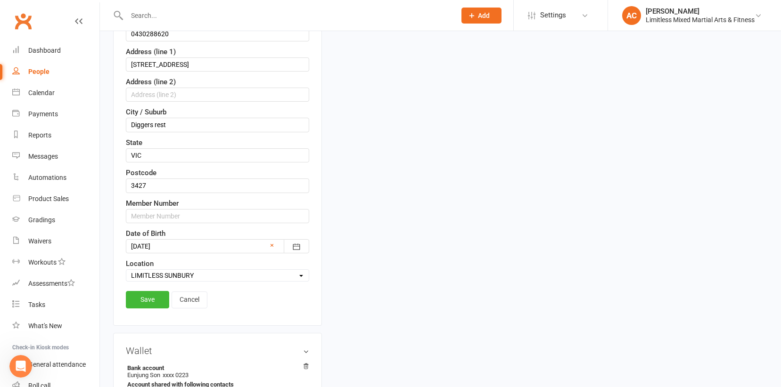
scroll to position [253, 0]
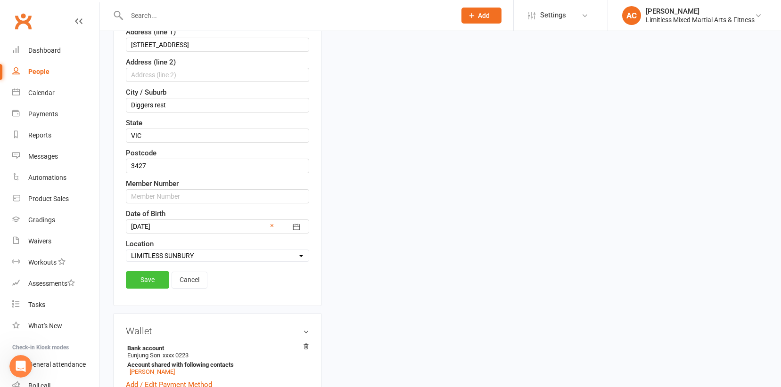
type input "[EMAIL_ADDRESS][DOMAIN_NAME]"
click at [148, 279] on link "Save" at bounding box center [147, 279] width 43 height 17
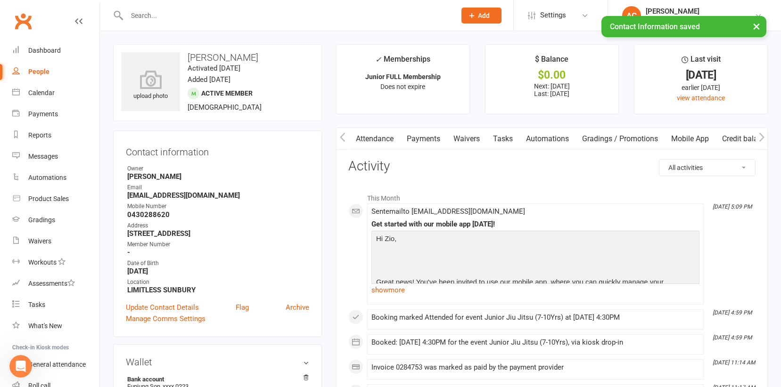
scroll to position [0, 109]
drag, startPoint x: 614, startPoint y: 142, endPoint x: 619, endPoint y: 140, distance: 5.7
click at [614, 142] on link "Gradings / Promotions" at bounding box center [610, 139] width 89 height 22
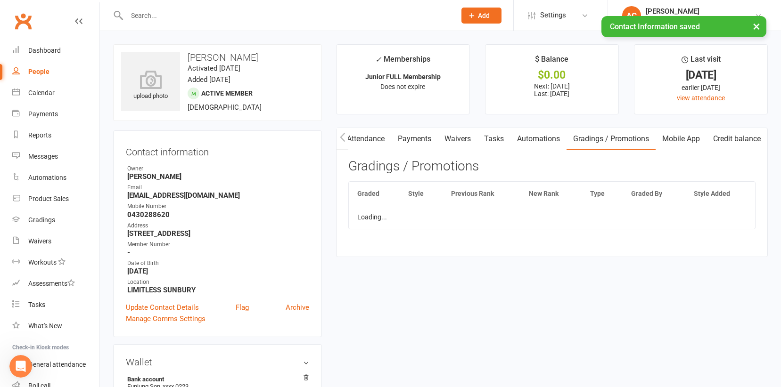
click at [682, 140] on link "Mobile App" at bounding box center [681, 139] width 51 height 22
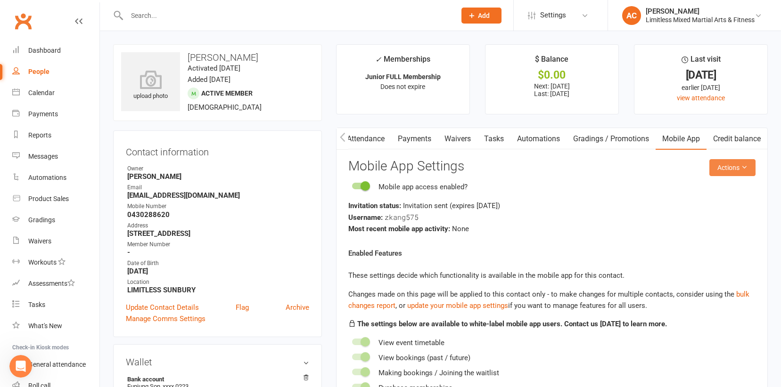
click at [727, 167] on button "Actions" at bounding box center [732, 167] width 46 height 17
click at [726, 185] on link "Send invitation email" at bounding box center [708, 189] width 93 height 19
click at [726, 185] on div "Mobile app access enabled?" at bounding box center [551, 186] width 407 height 11
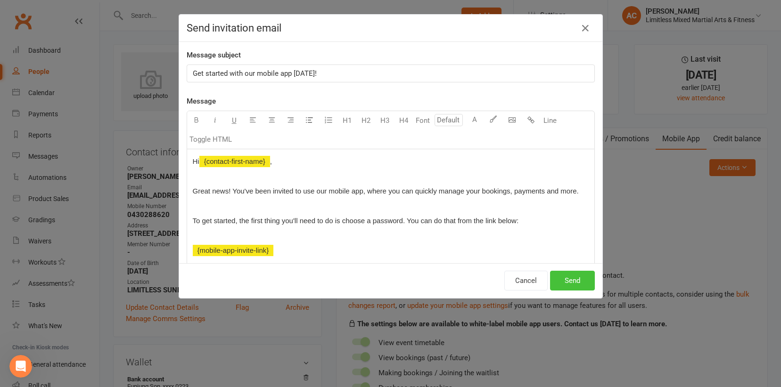
click at [582, 281] on button "Send" at bounding box center [572, 281] width 45 height 20
